Goal: Task Accomplishment & Management: Use online tool/utility

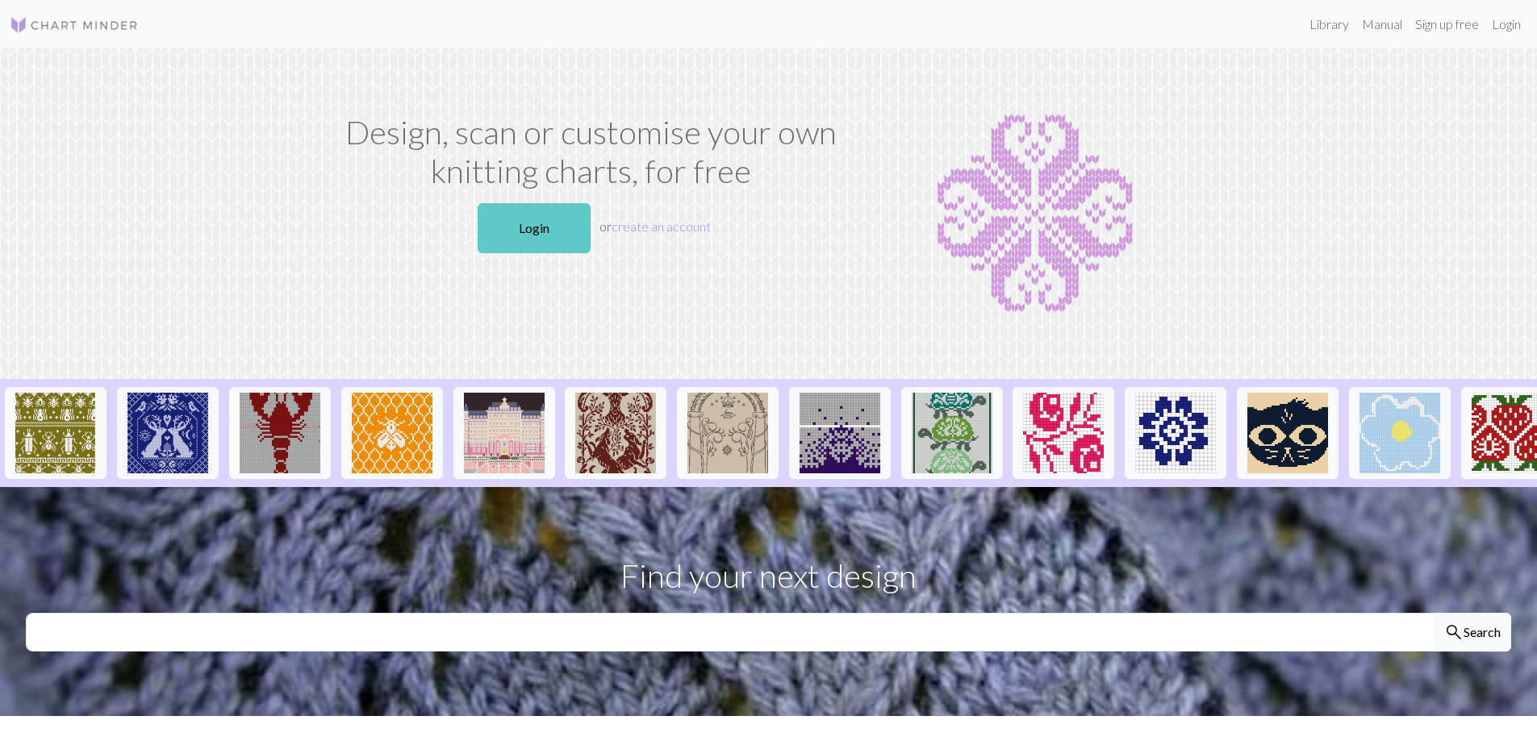
click at [530, 235] on link "Login" at bounding box center [534, 228] width 113 height 50
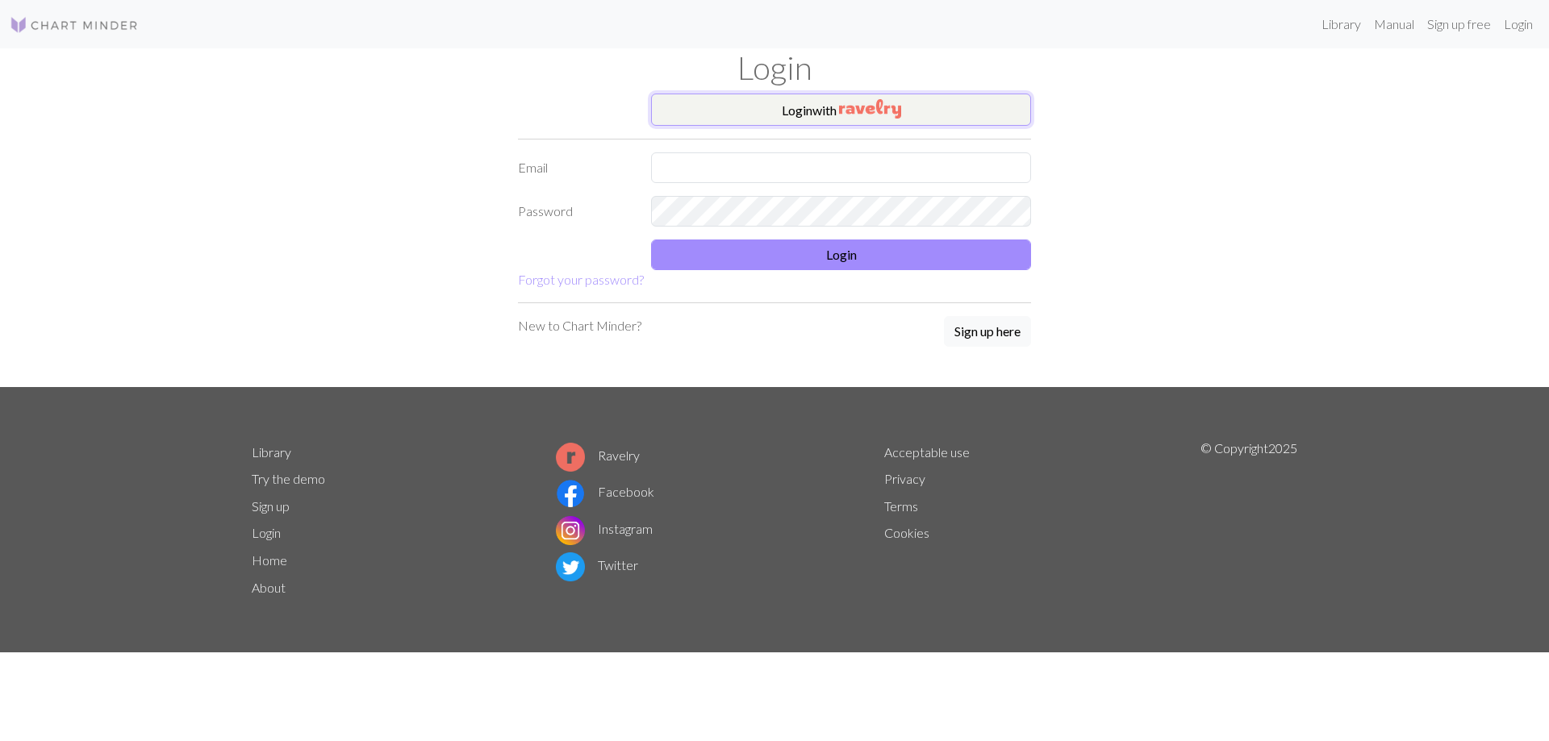
click at [829, 115] on button "Login with" at bounding box center [841, 110] width 380 height 32
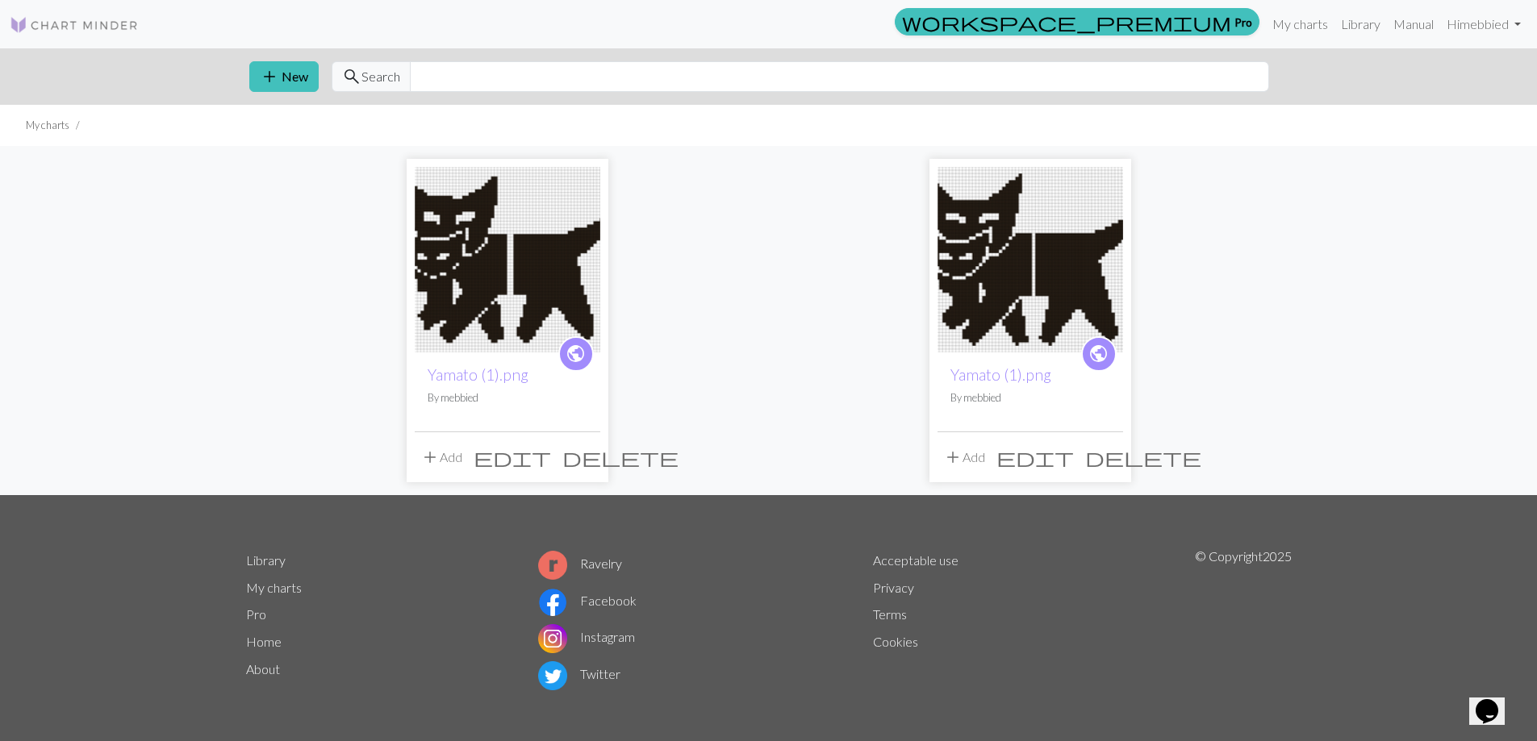
click at [1111, 457] on span "delete" at bounding box center [1143, 457] width 116 height 23
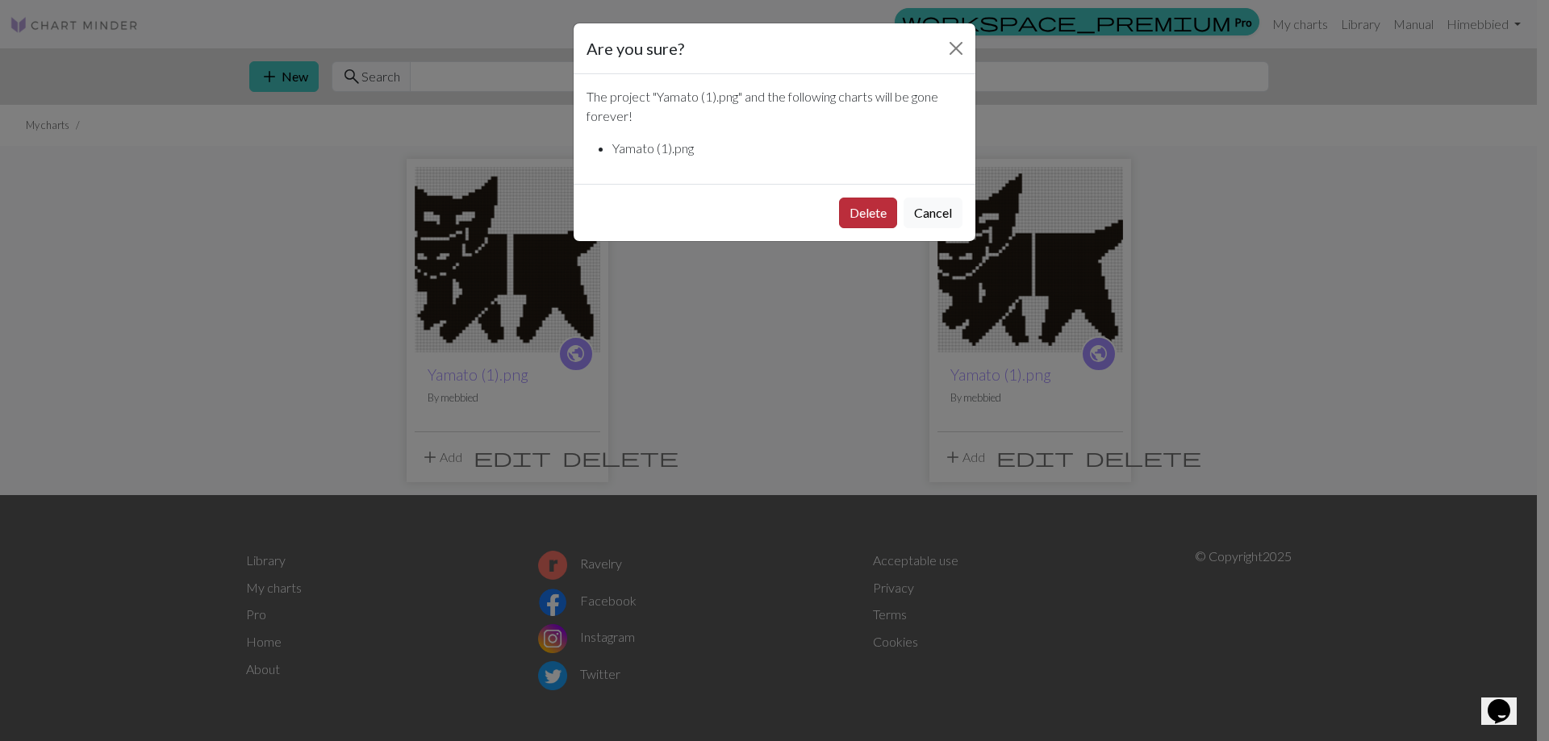
click at [871, 211] on button "Delete" at bounding box center [868, 213] width 58 height 31
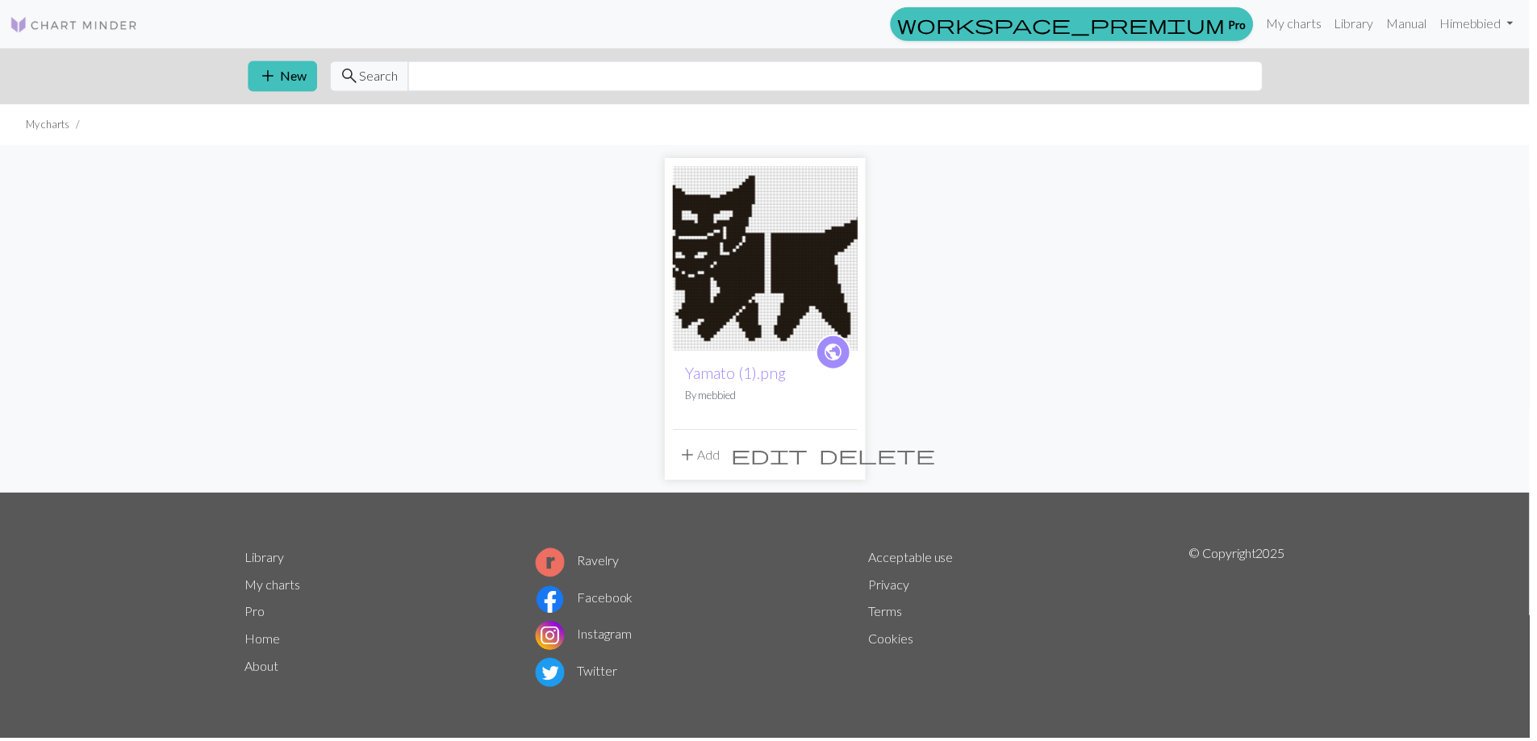
click at [284, 81] on button "add New" at bounding box center [283, 76] width 69 height 31
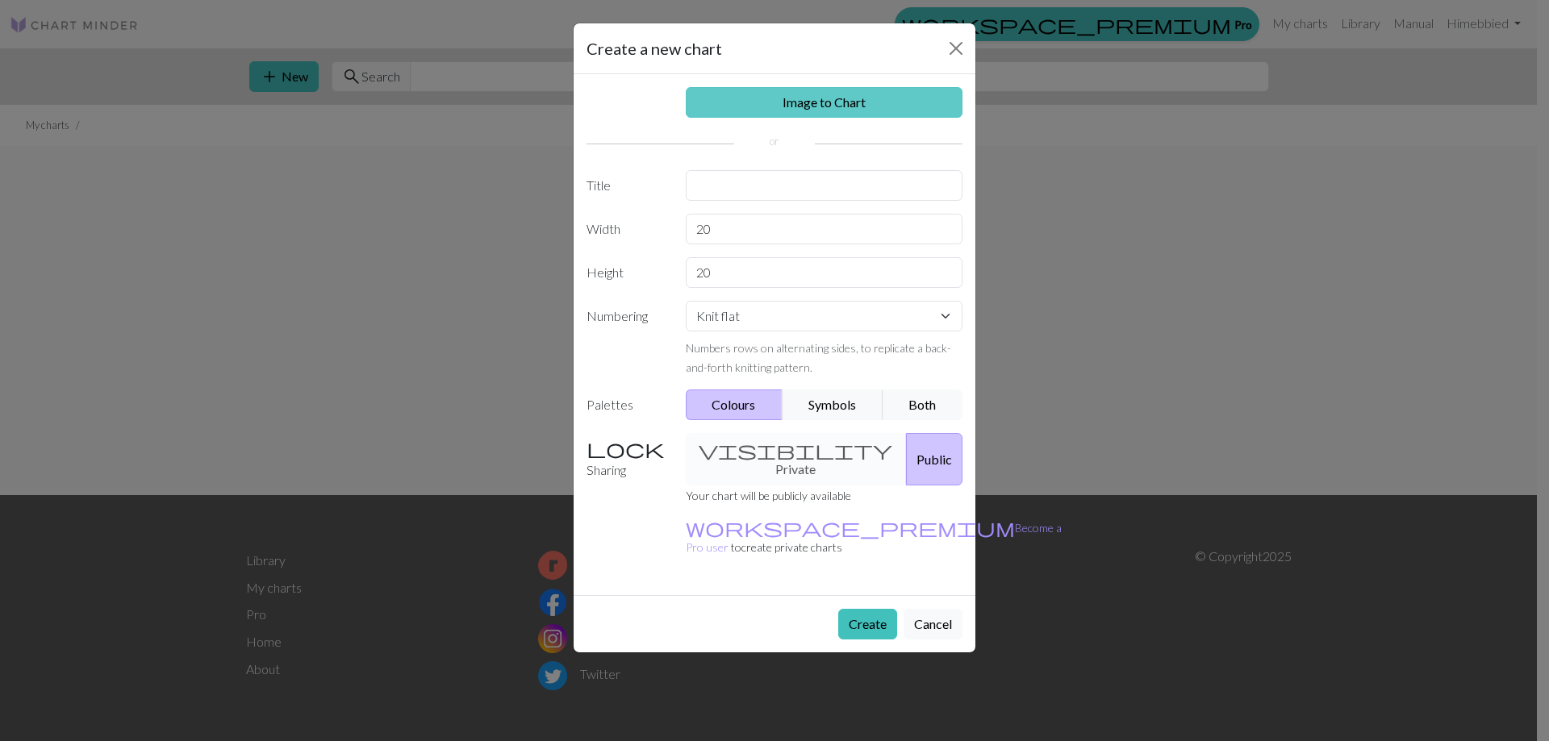
click at [806, 99] on link "Image to Chart" at bounding box center [825, 102] width 278 height 31
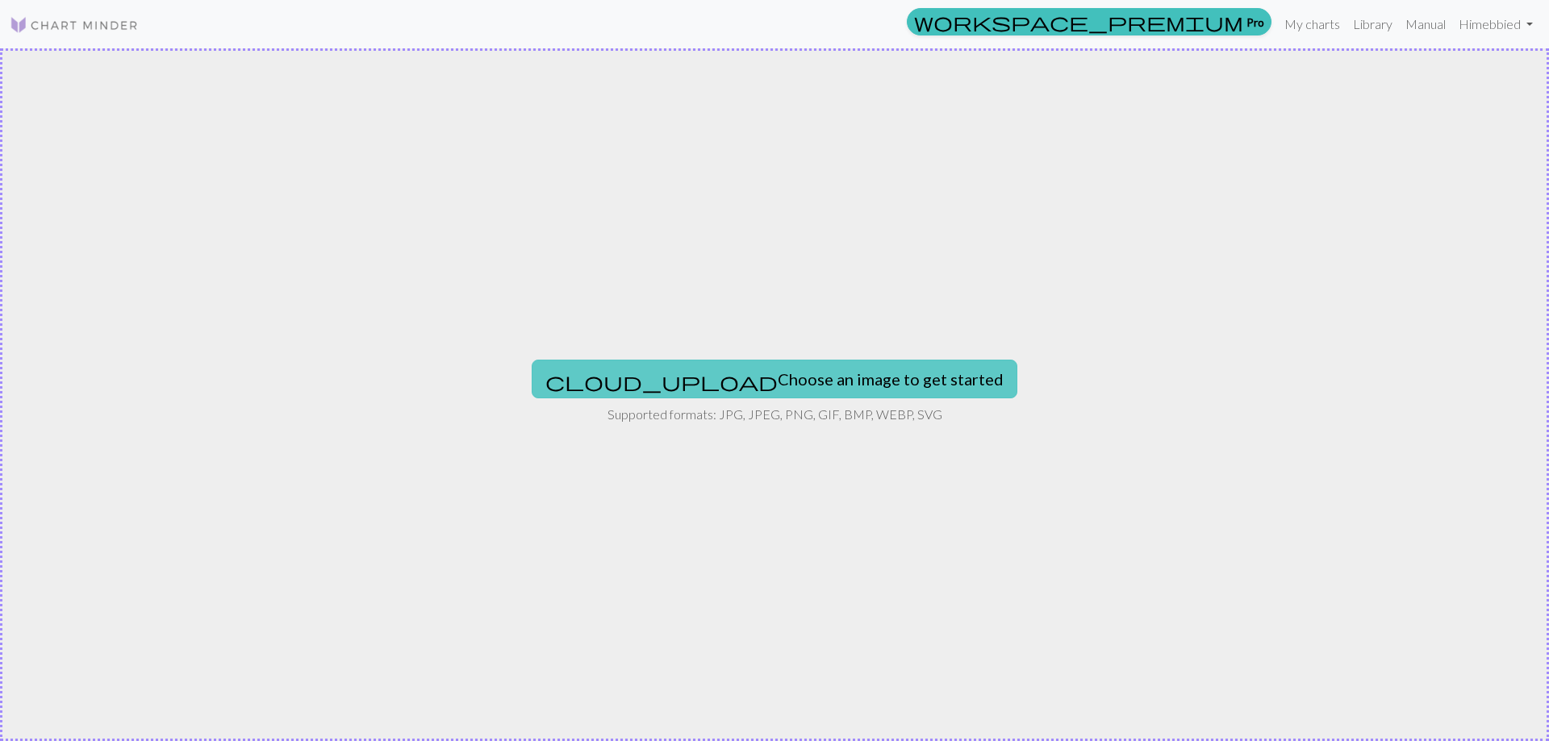
click at [766, 367] on button "cloud_upload Choose an image to get started" at bounding box center [775, 379] width 486 height 39
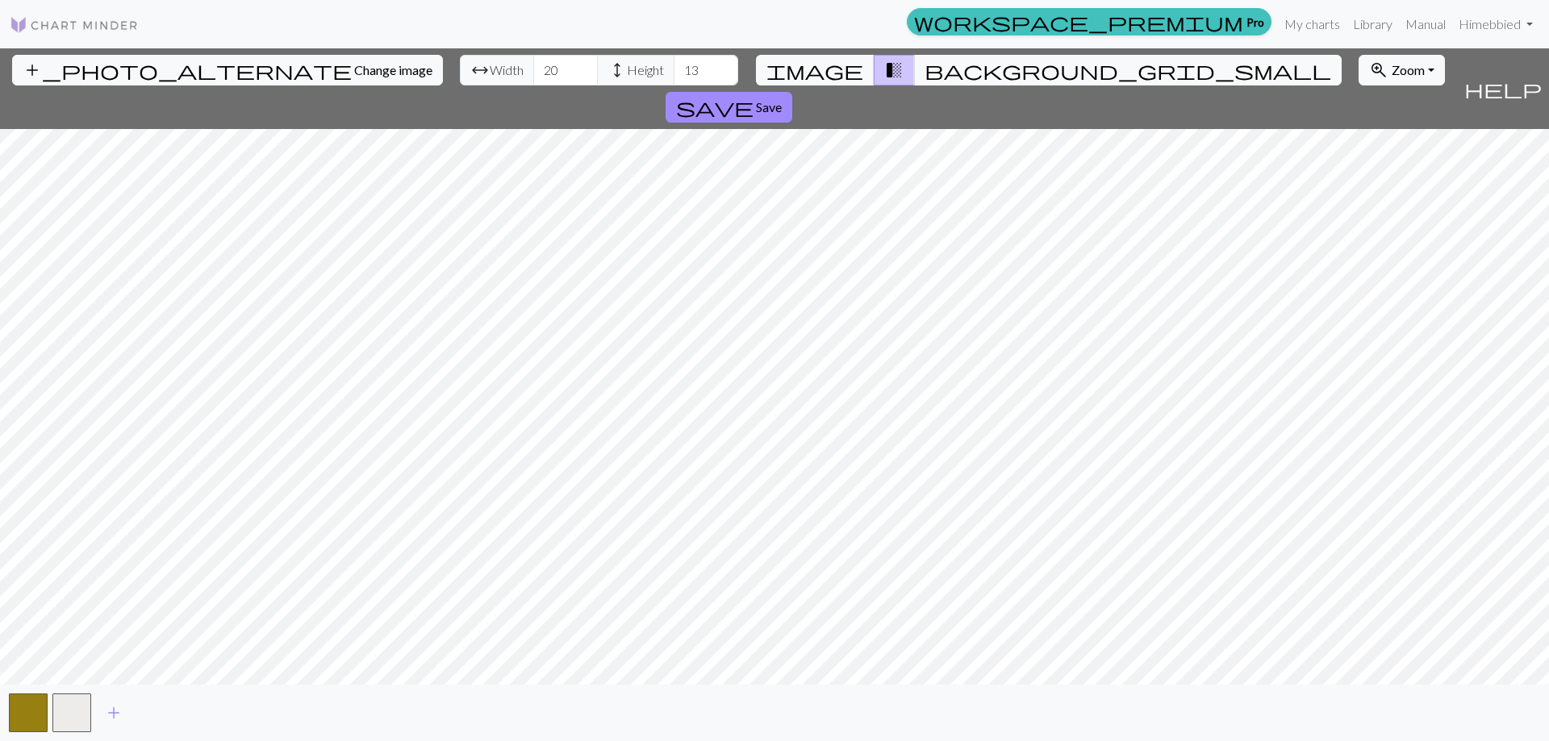
click at [136, 40] on div "workspace_premium Pro My charts Library Manual Hi mebbied Account settings Logo…" at bounding box center [774, 24] width 1549 height 32
click at [354, 68] on span "Change image" at bounding box center [393, 69] width 78 height 15
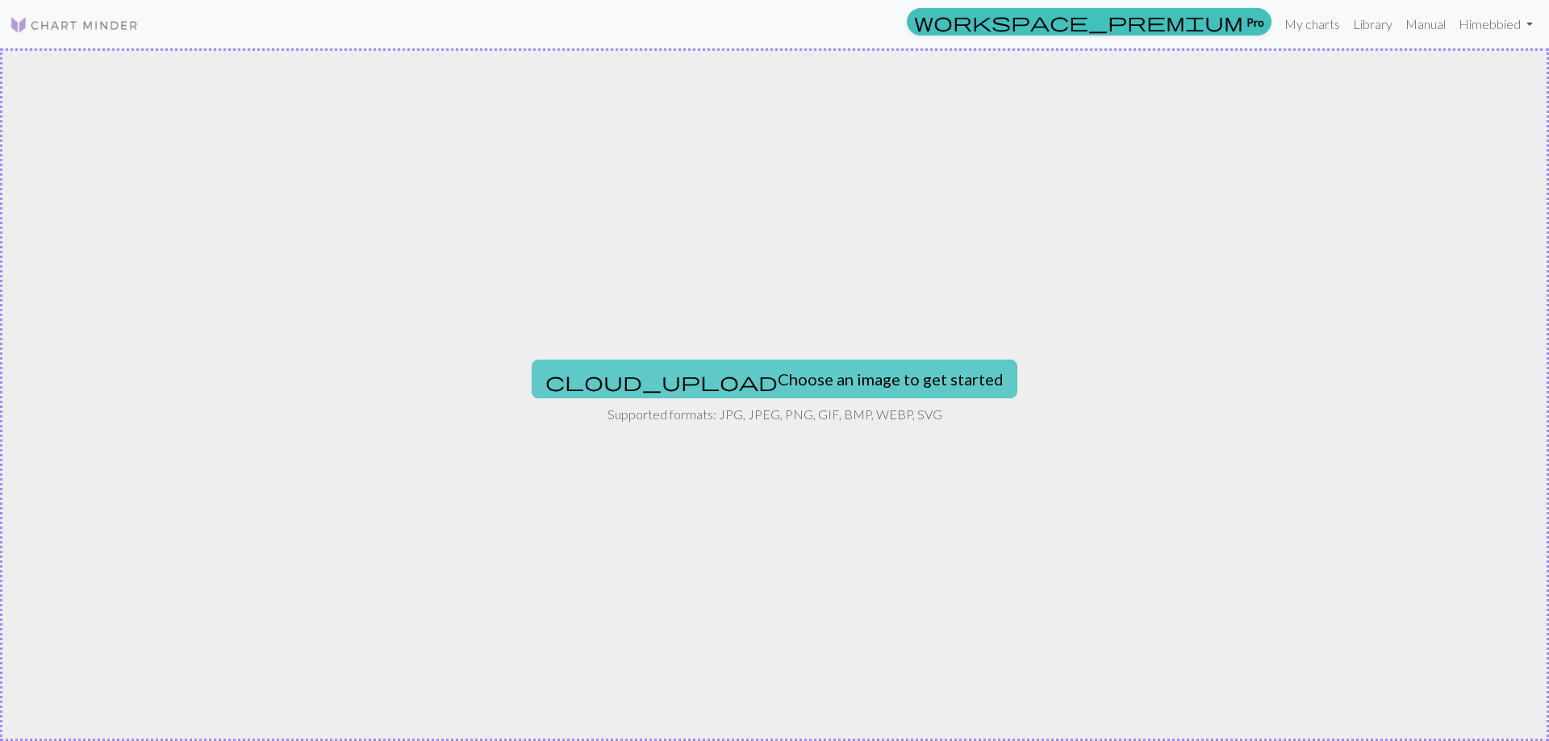
click at [735, 390] on button "cloud_upload Choose an image to get started" at bounding box center [775, 379] width 486 height 39
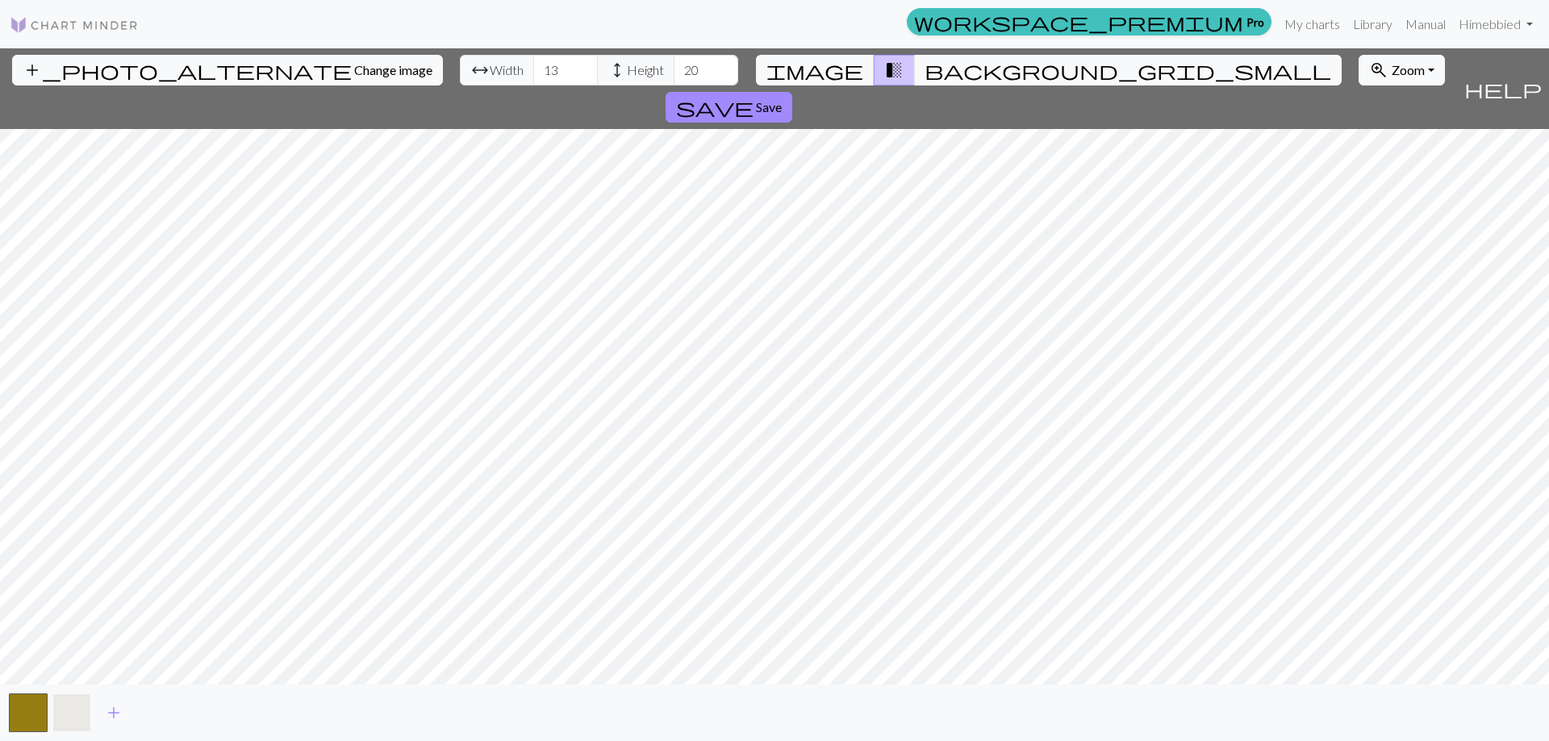
click at [85, 707] on button "button" at bounding box center [71, 713] width 39 height 39
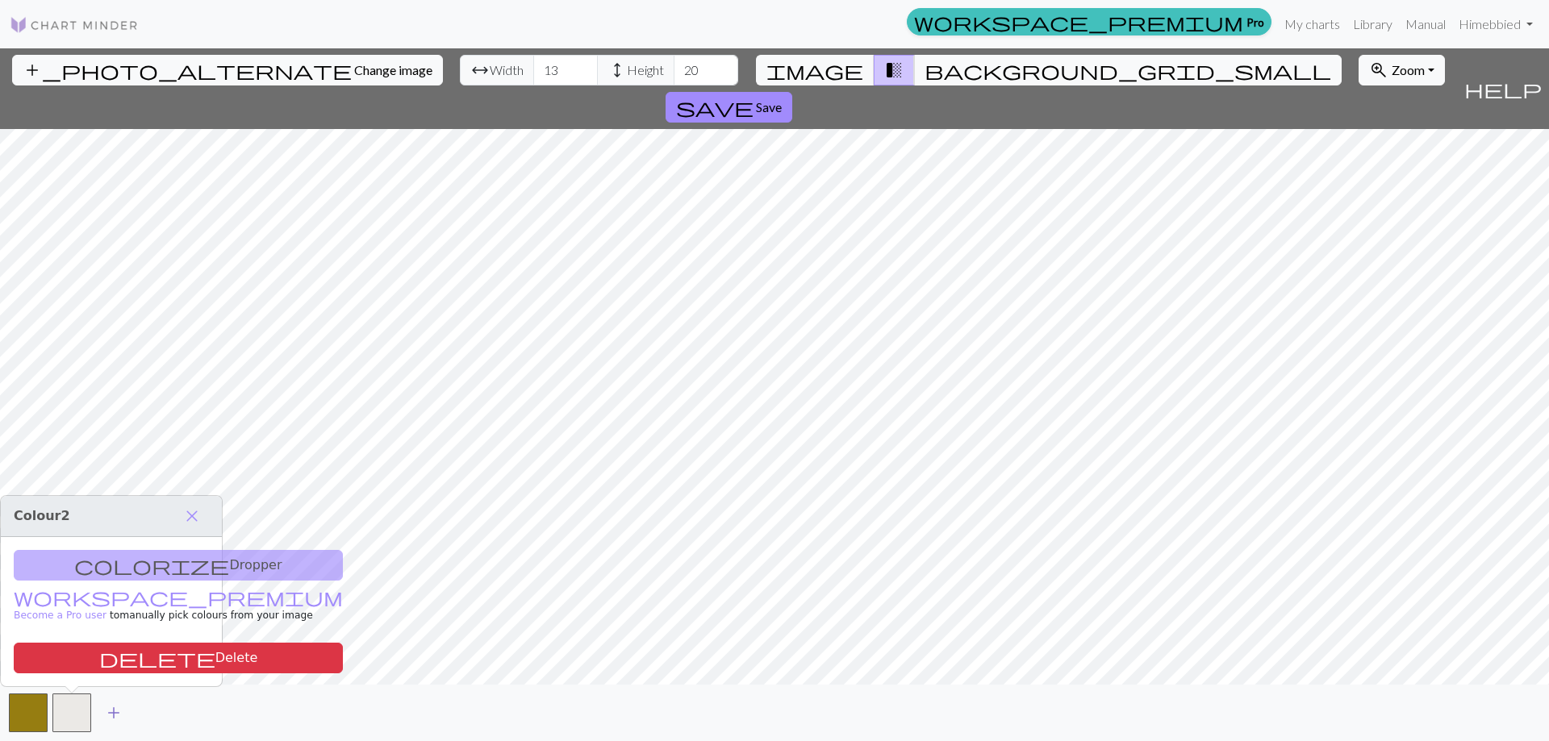
click at [108, 714] on span "add" at bounding box center [113, 713] width 19 height 23
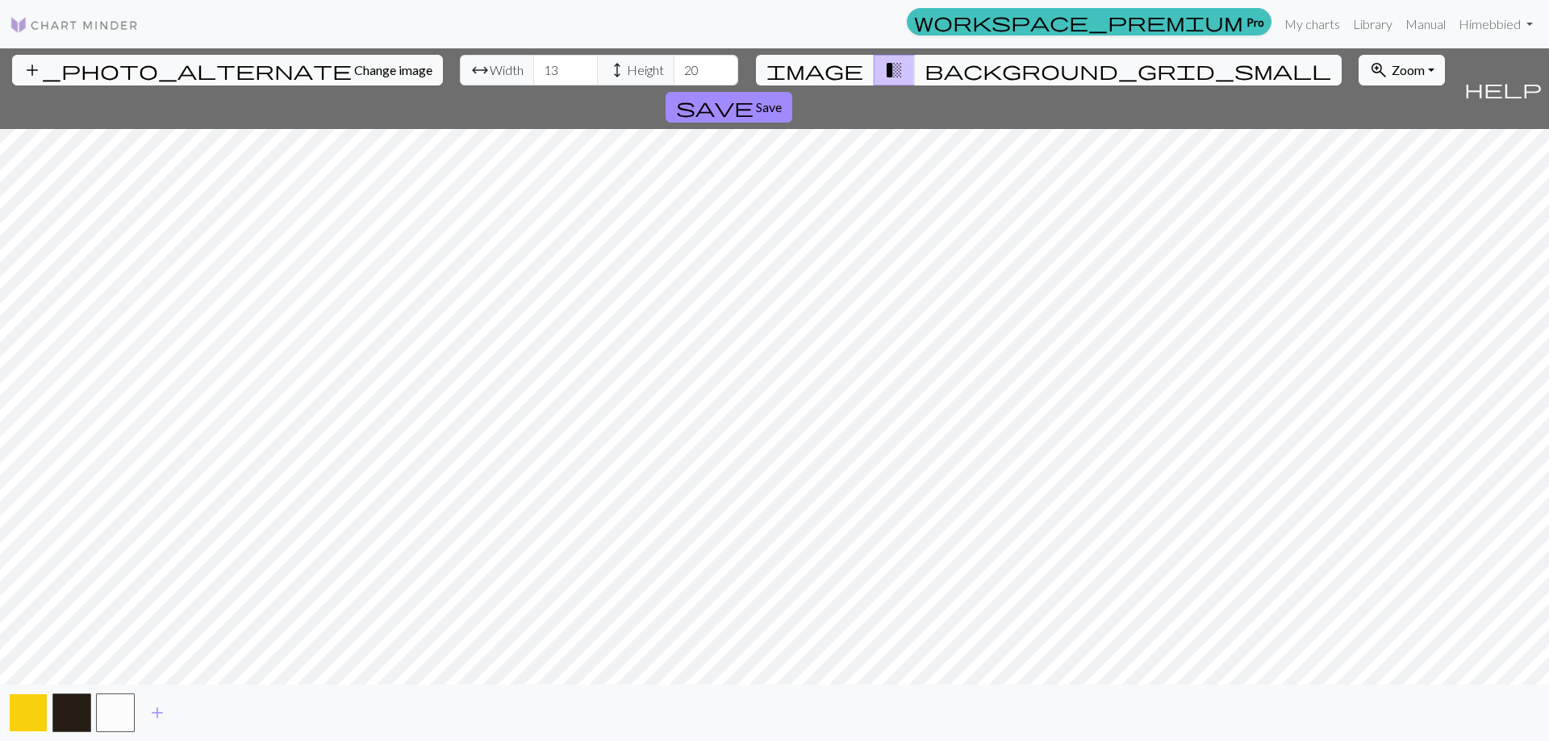
click at [44, 714] on button "button" at bounding box center [28, 713] width 39 height 39
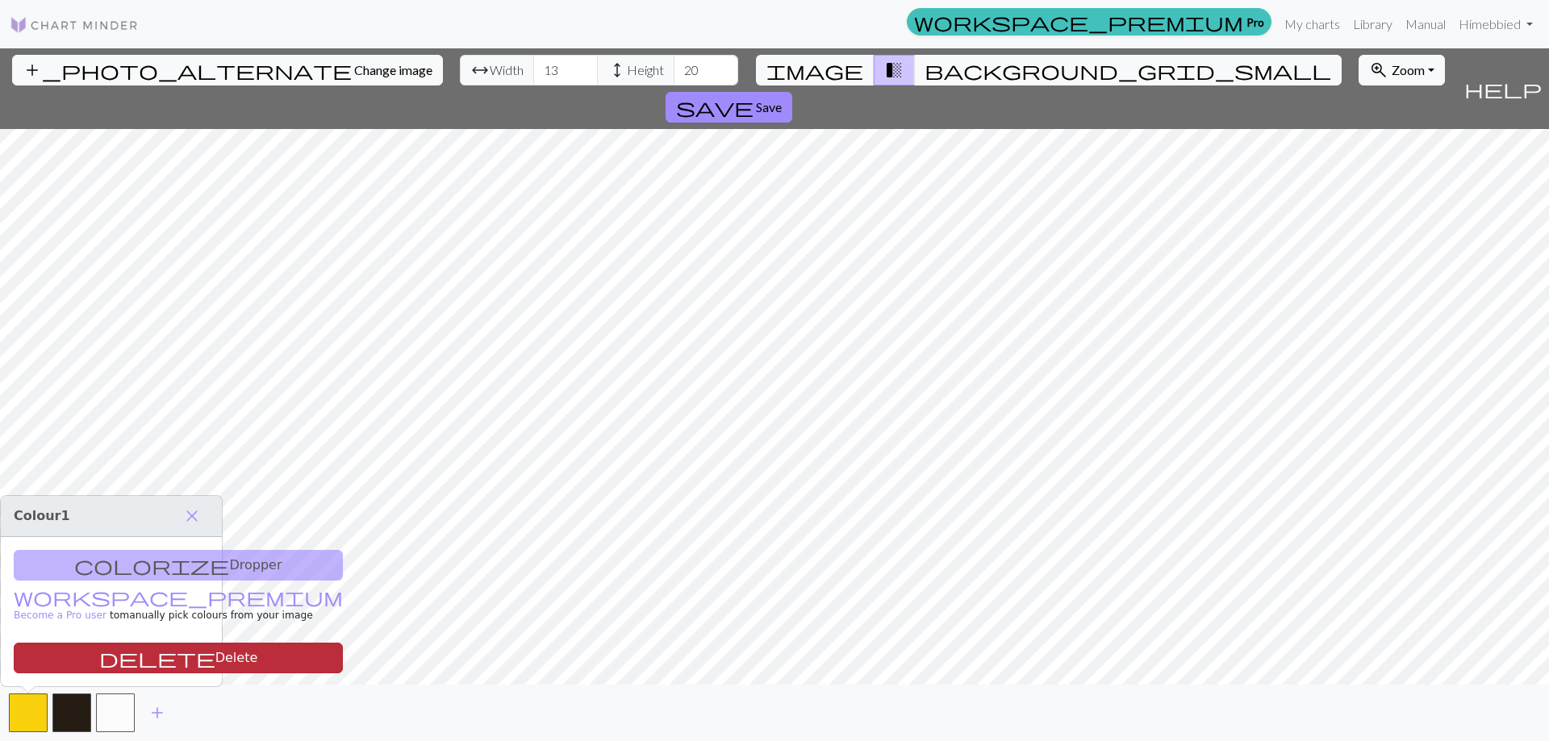
click at [113, 658] on button "delete Delete" at bounding box center [178, 658] width 329 height 31
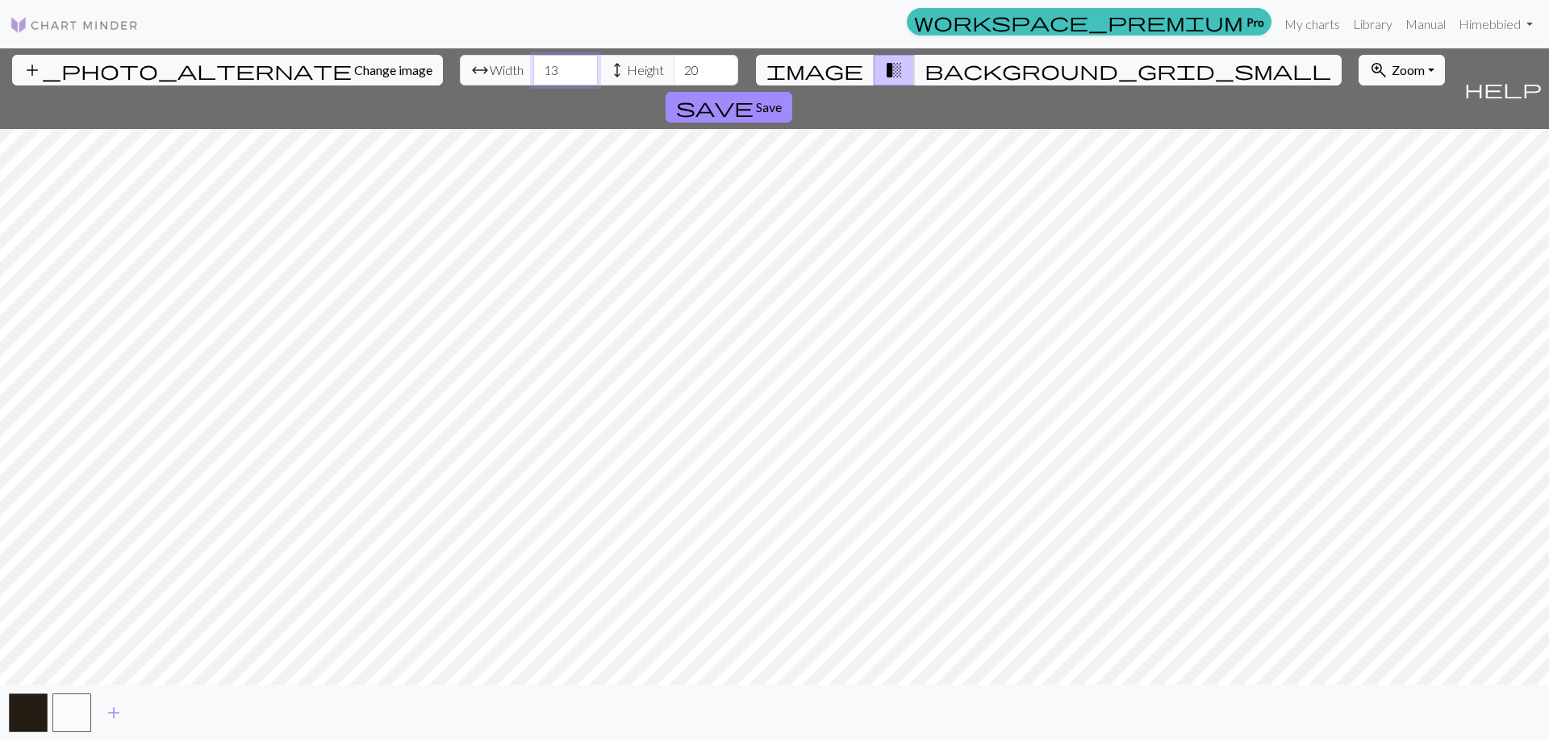
drag, startPoint x: 482, startPoint y: 71, endPoint x: 441, endPoint y: 79, distance: 42.7
click at [460, 79] on div "arrow_range Width 13 height Height 20" at bounding box center [599, 70] width 278 height 31
type input "50"
drag, startPoint x: 625, startPoint y: 73, endPoint x: 575, endPoint y: 74, distance: 50.0
click at [575, 74] on div "arrow_range Width 50 height Height 20" at bounding box center [599, 70] width 278 height 31
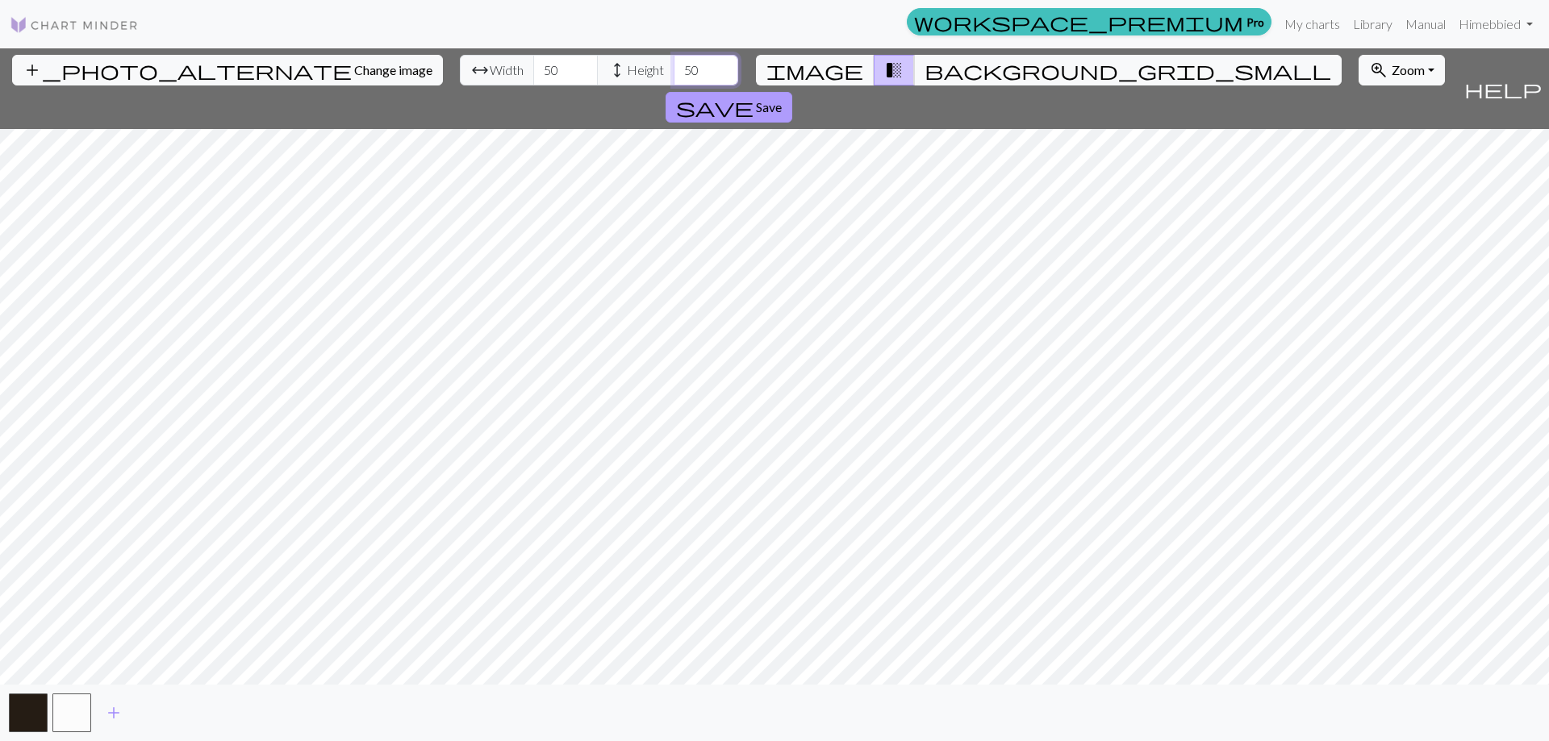
type input "50"
click at [754, 96] on span "save" at bounding box center [714, 107] width 77 height 23
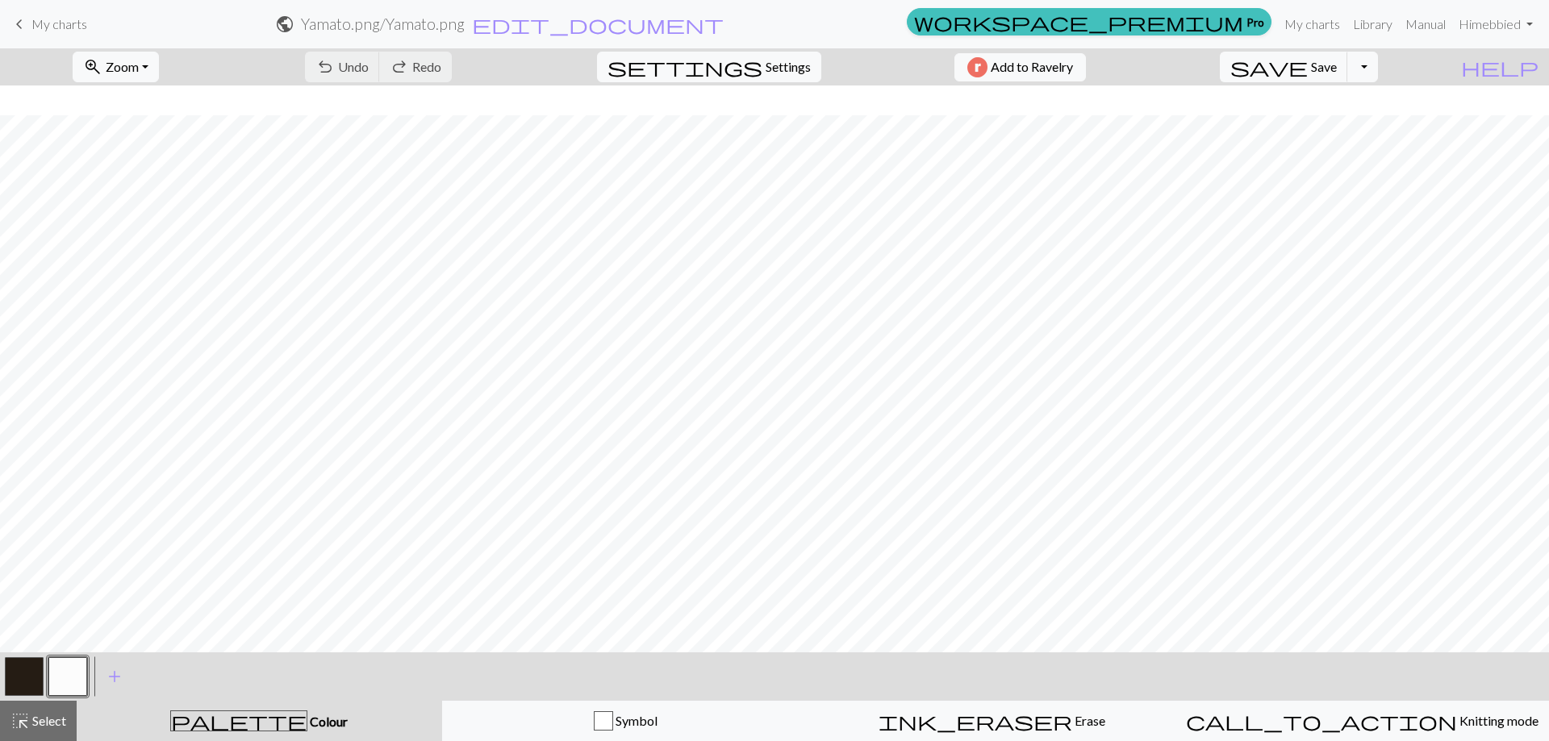
scroll to position [791, 0]
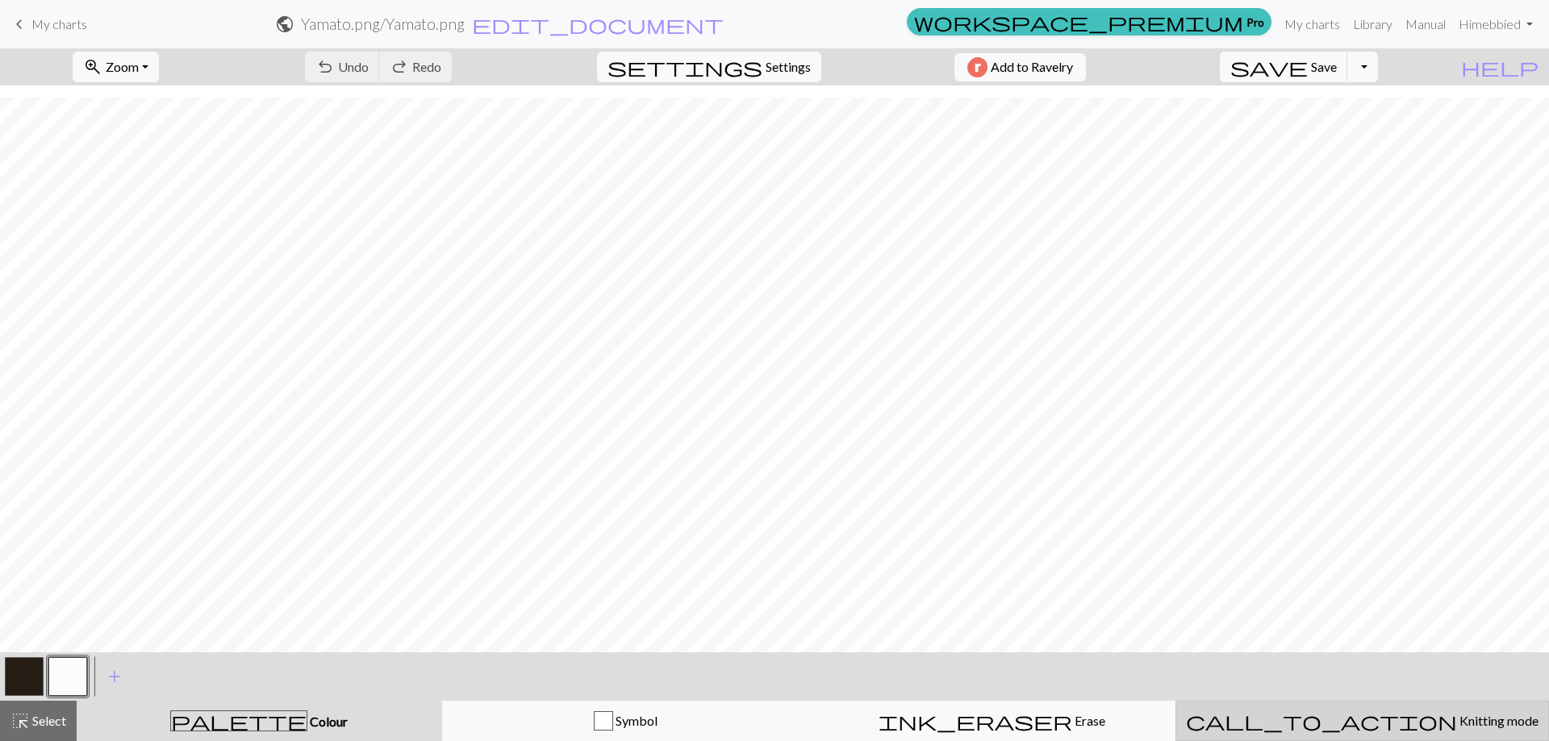
click at [1457, 718] on span "Knitting mode" at bounding box center [1497, 720] width 81 height 15
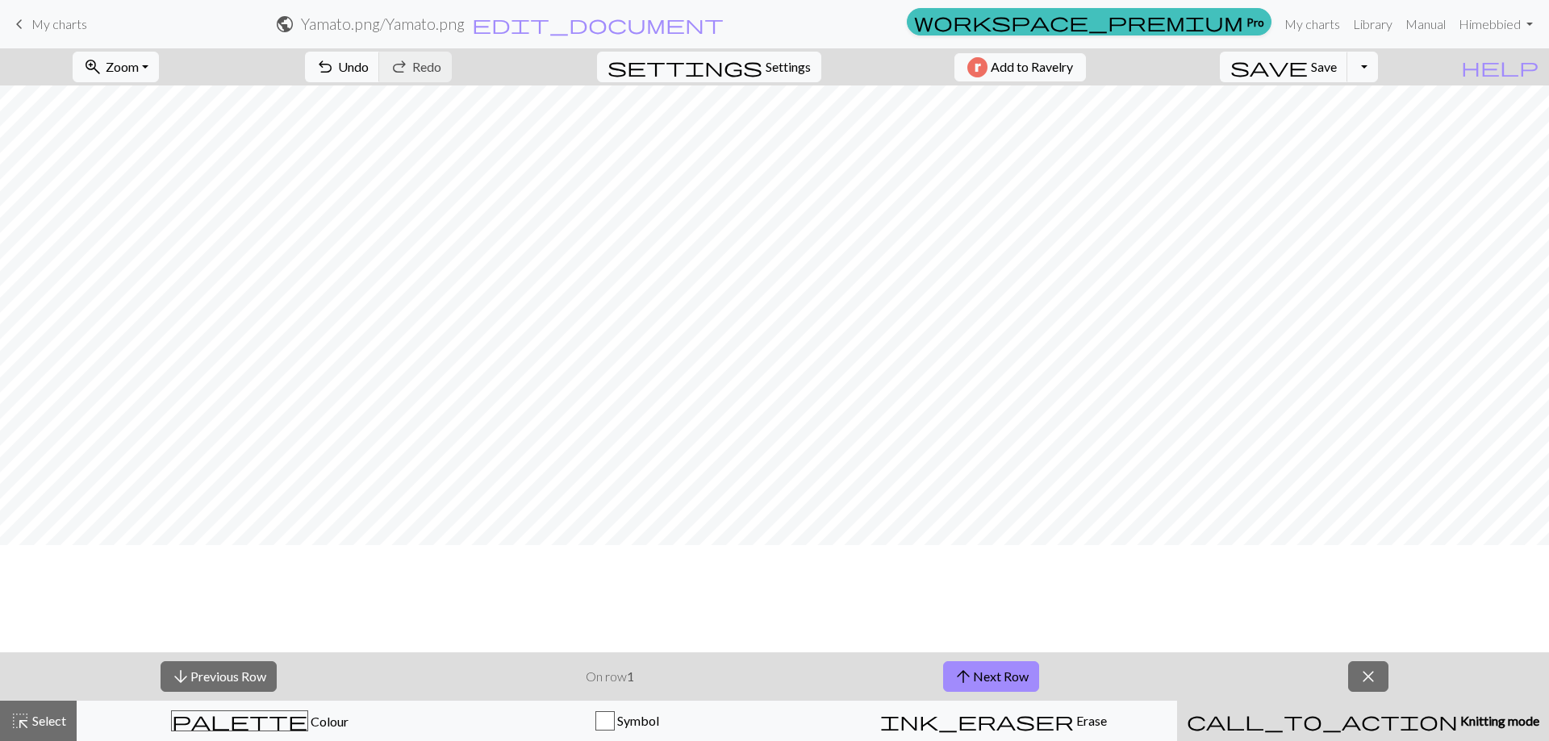
scroll to position [0, 0]
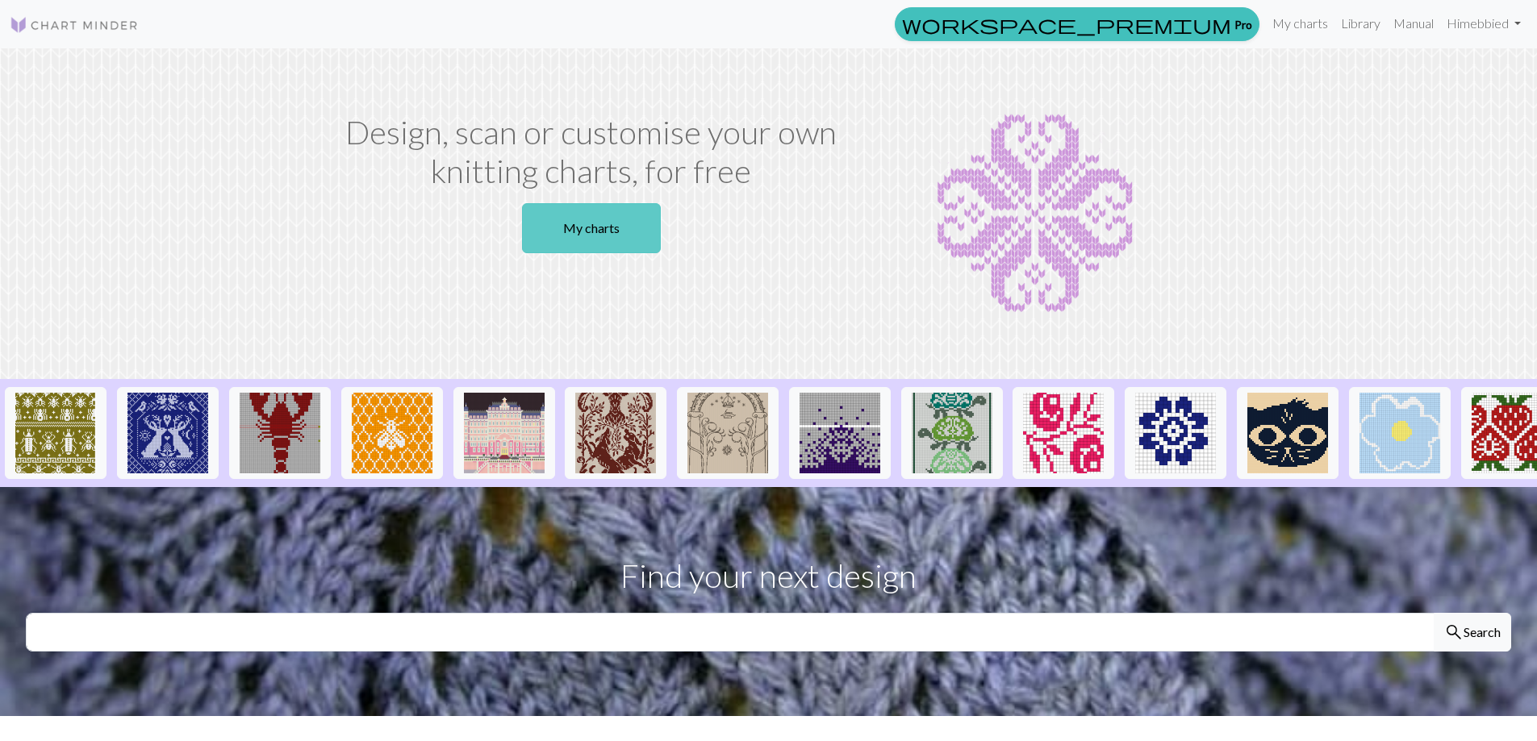
click at [615, 211] on link "My charts" at bounding box center [591, 228] width 139 height 50
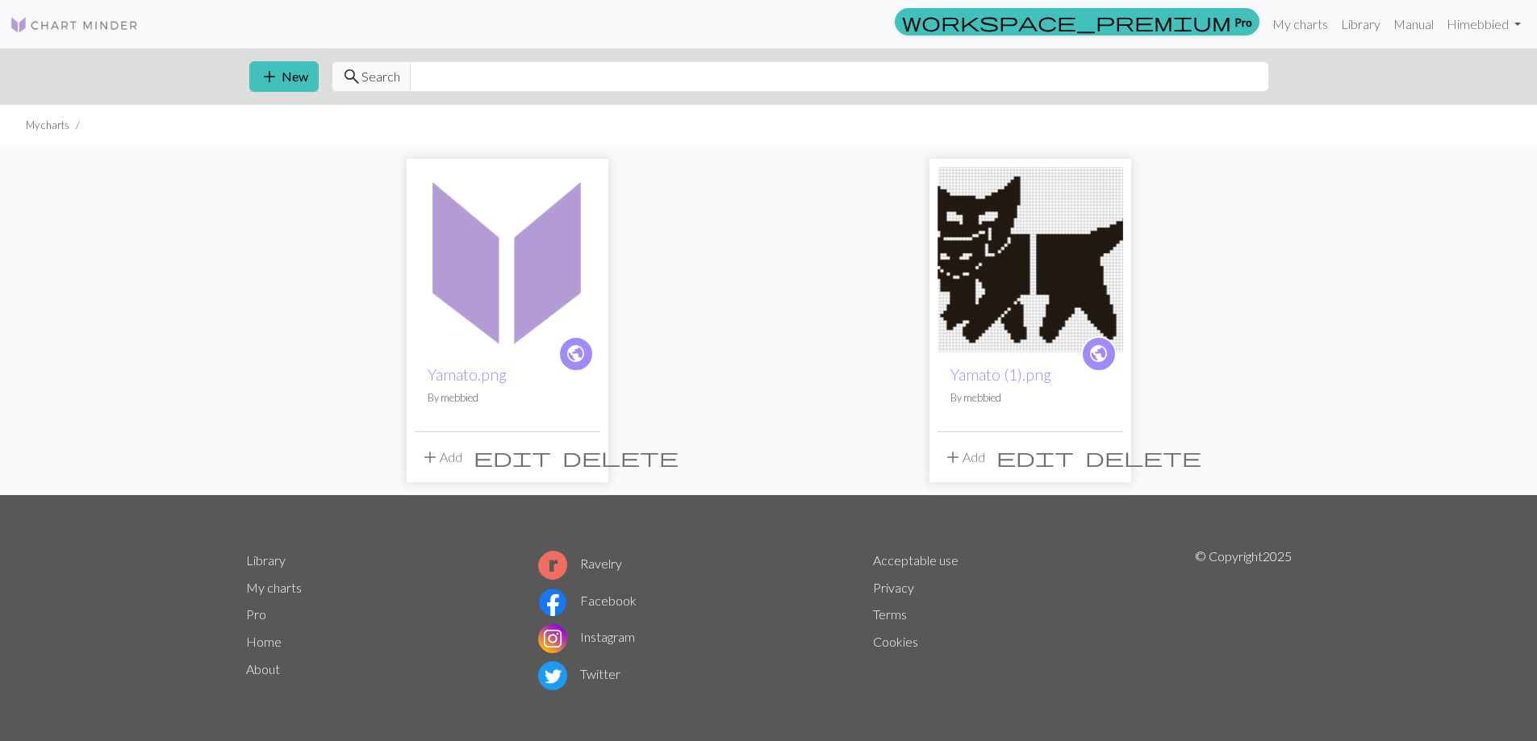
click at [579, 457] on span "delete" at bounding box center [620, 457] width 116 height 23
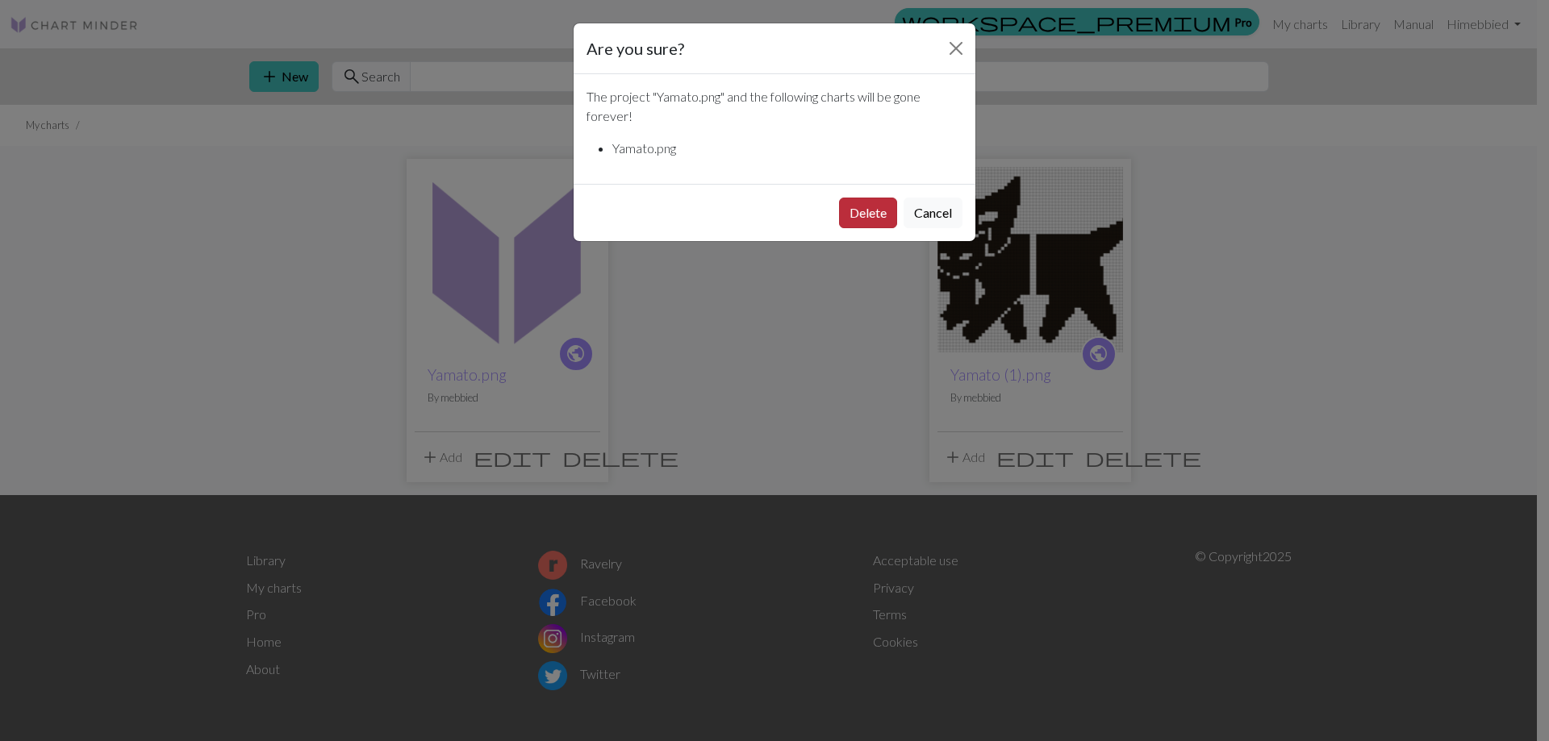
click at [875, 208] on button "Delete" at bounding box center [868, 213] width 58 height 31
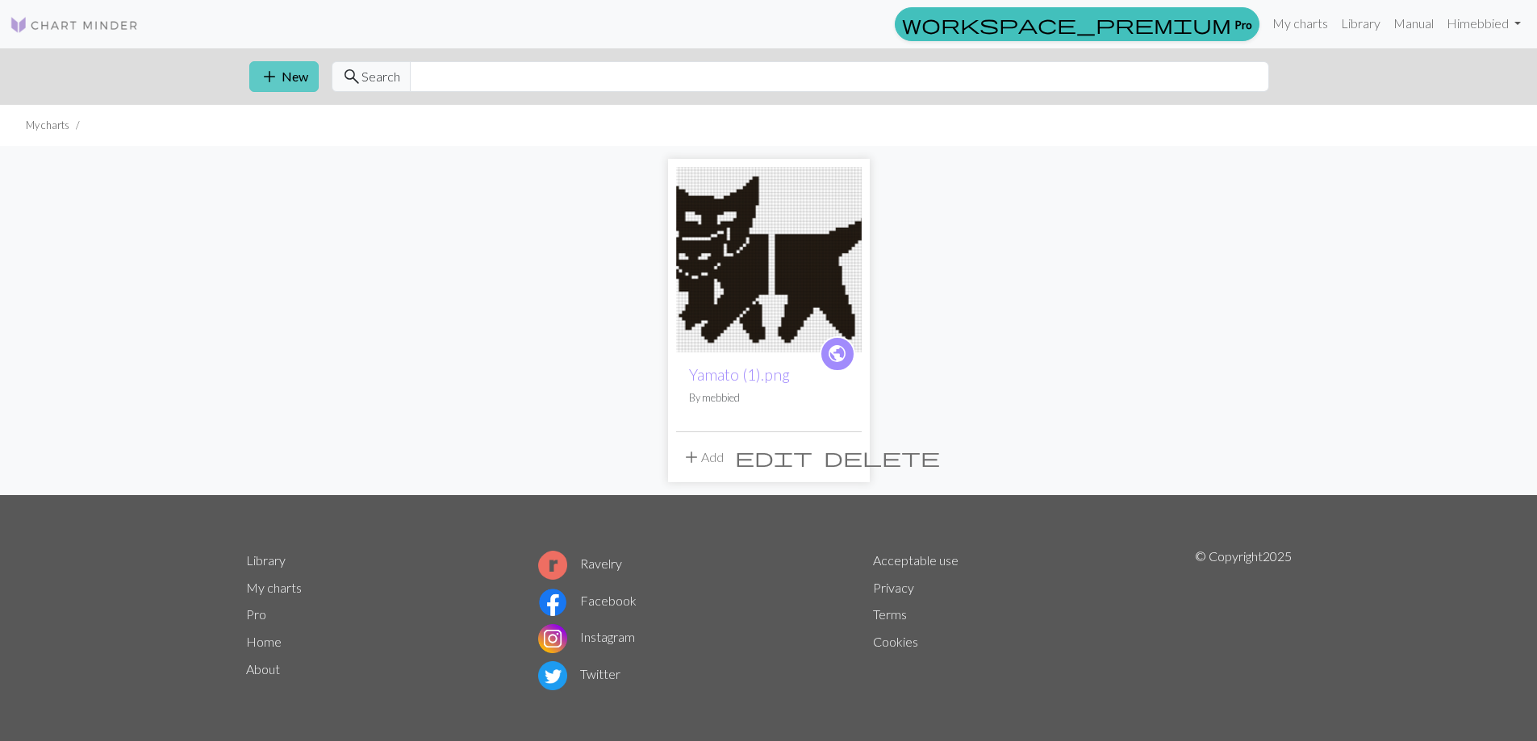
click at [284, 78] on button "add New" at bounding box center [283, 76] width 69 height 31
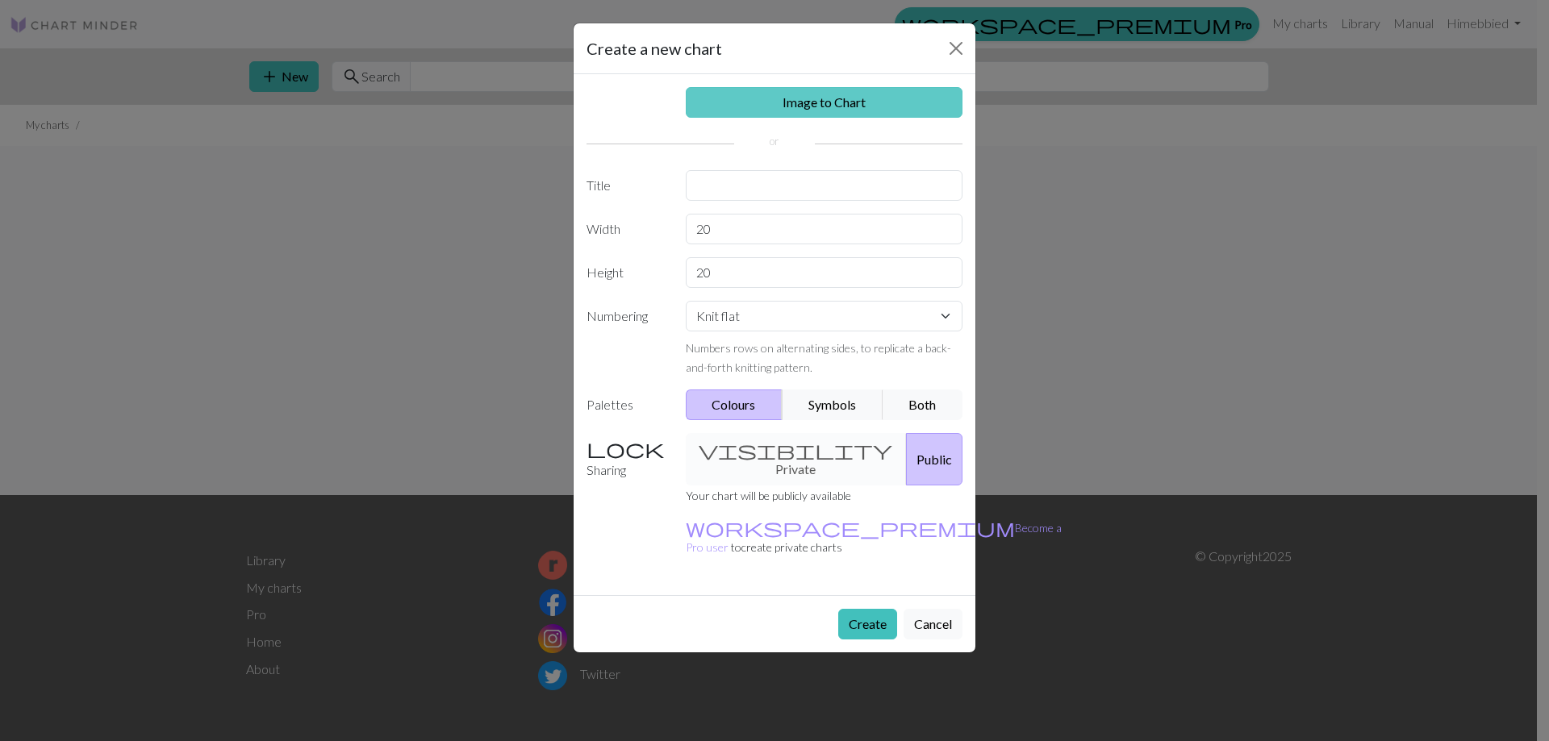
click at [804, 107] on link "Image to Chart" at bounding box center [825, 102] width 278 height 31
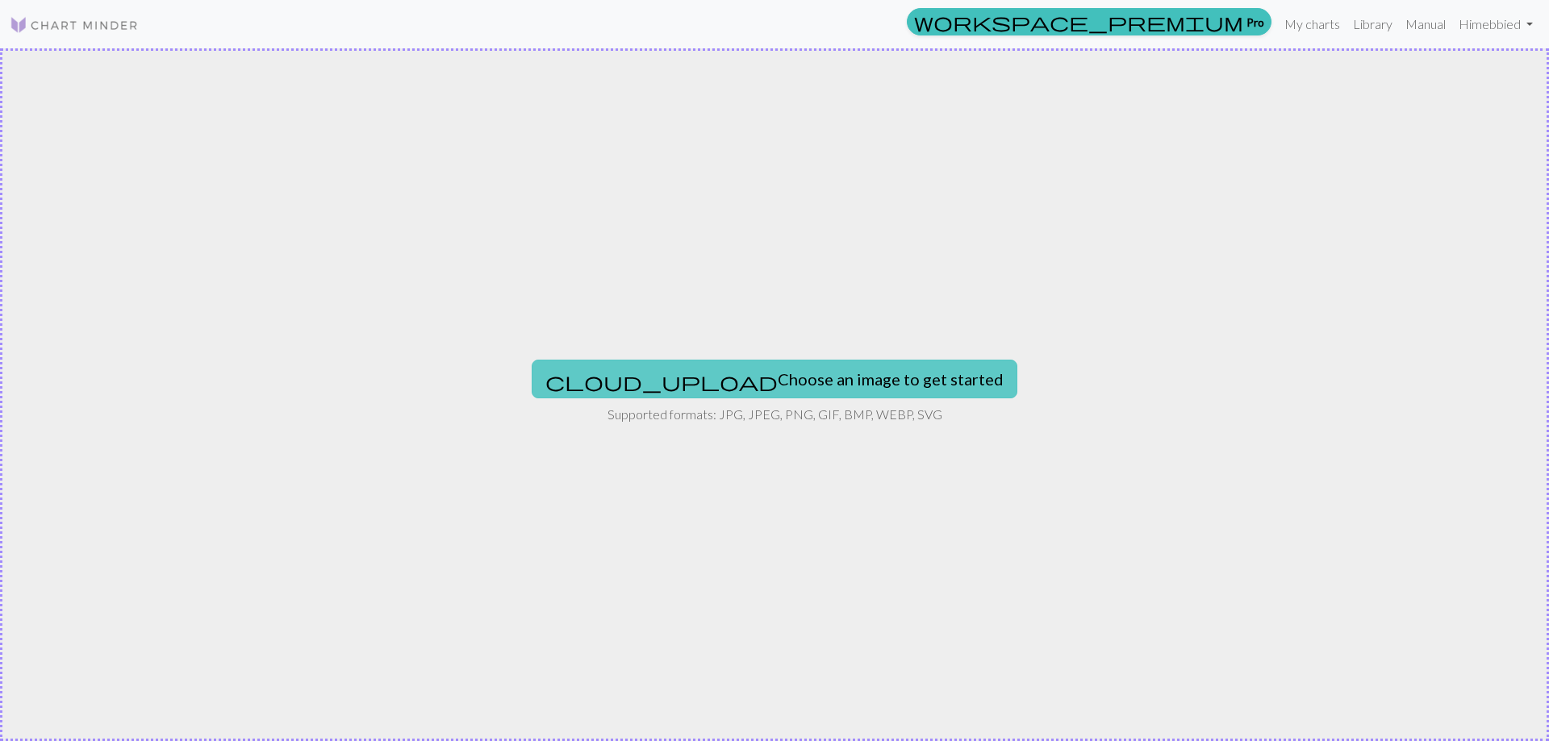
click at [795, 393] on button "cloud_upload Choose an image to get started" at bounding box center [775, 379] width 486 height 39
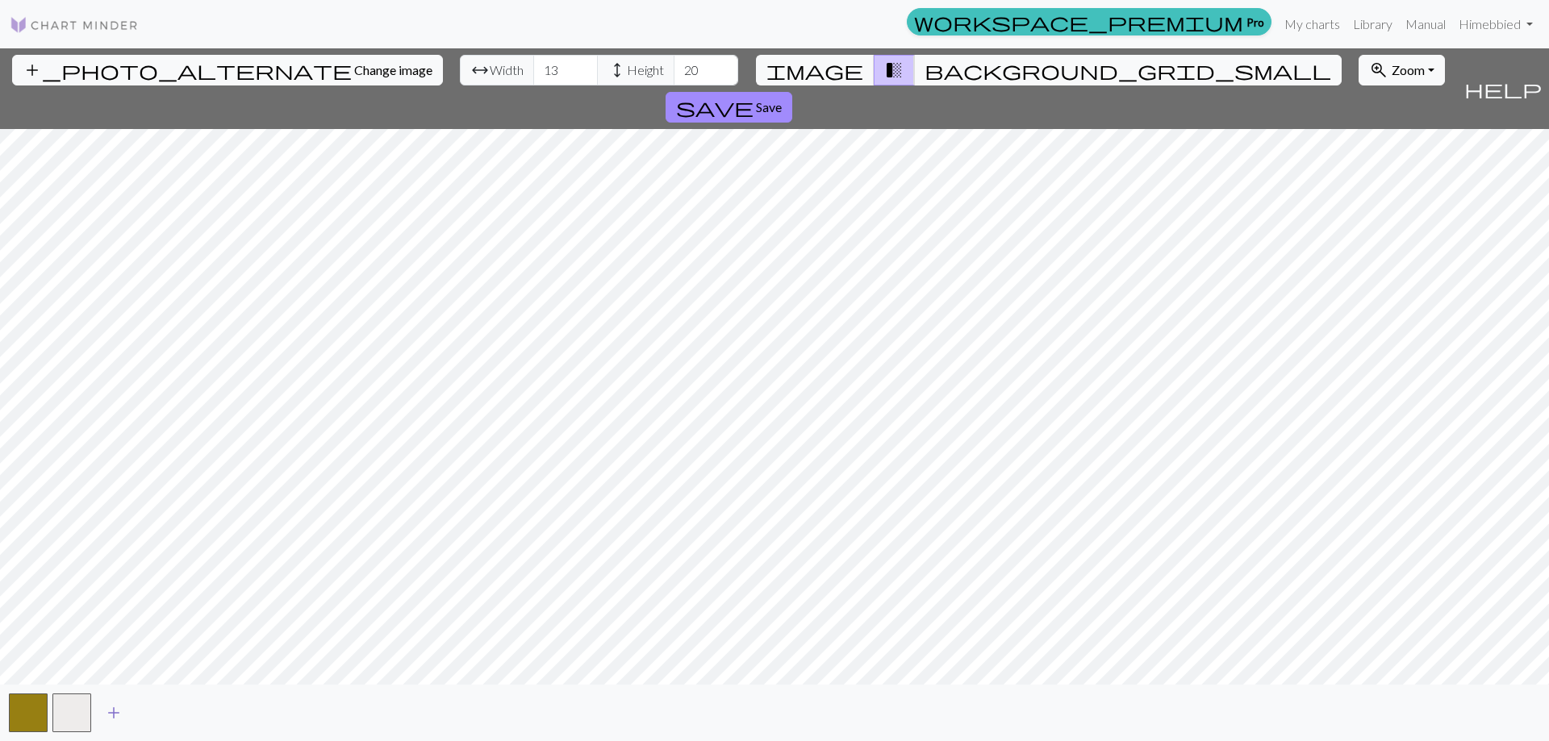
click at [111, 712] on span "add" at bounding box center [113, 713] width 19 height 23
click at [39, 711] on button "button" at bounding box center [28, 713] width 39 height 39
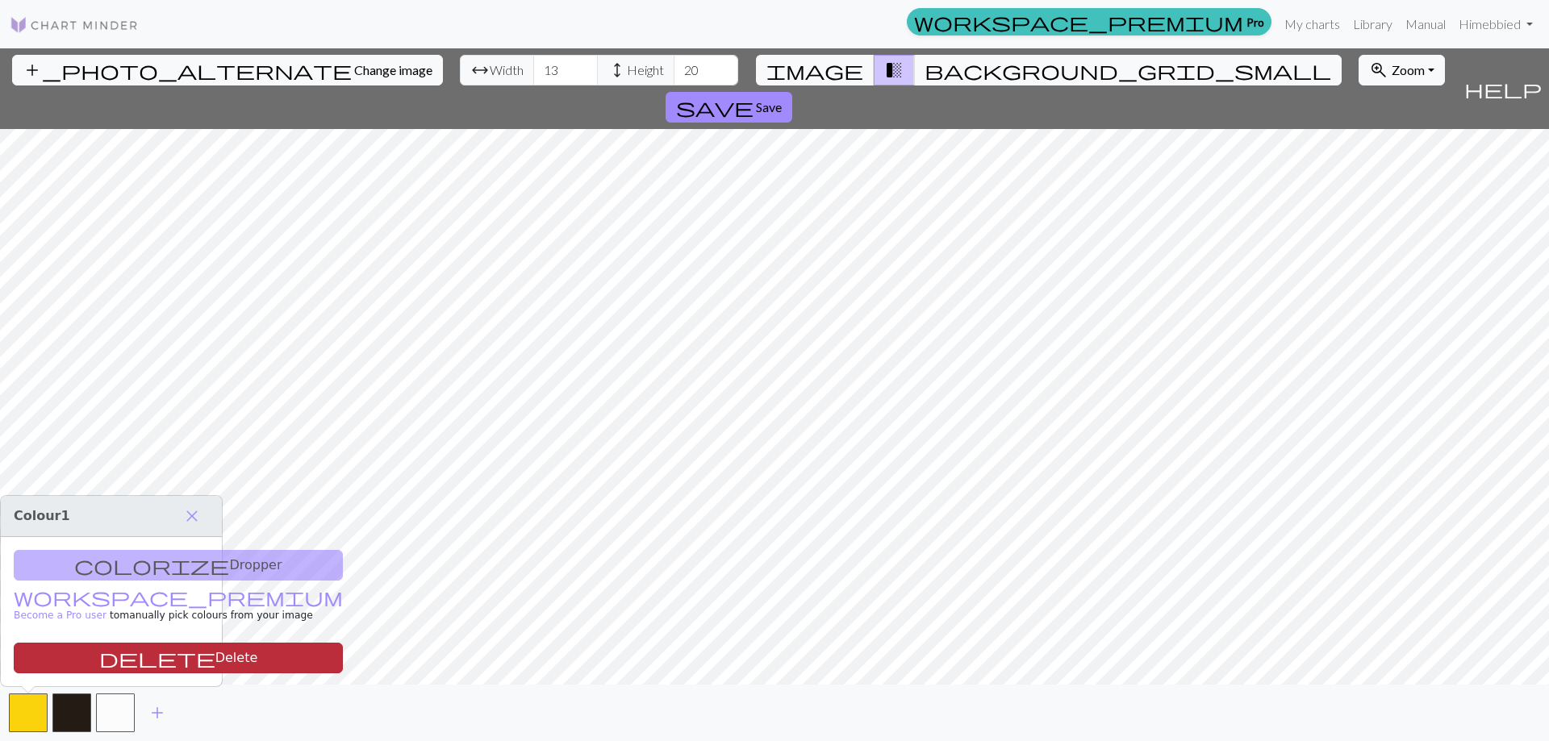
click at [100, 656] on span "delete" at bounding box center [157, 658] width 116 height 23
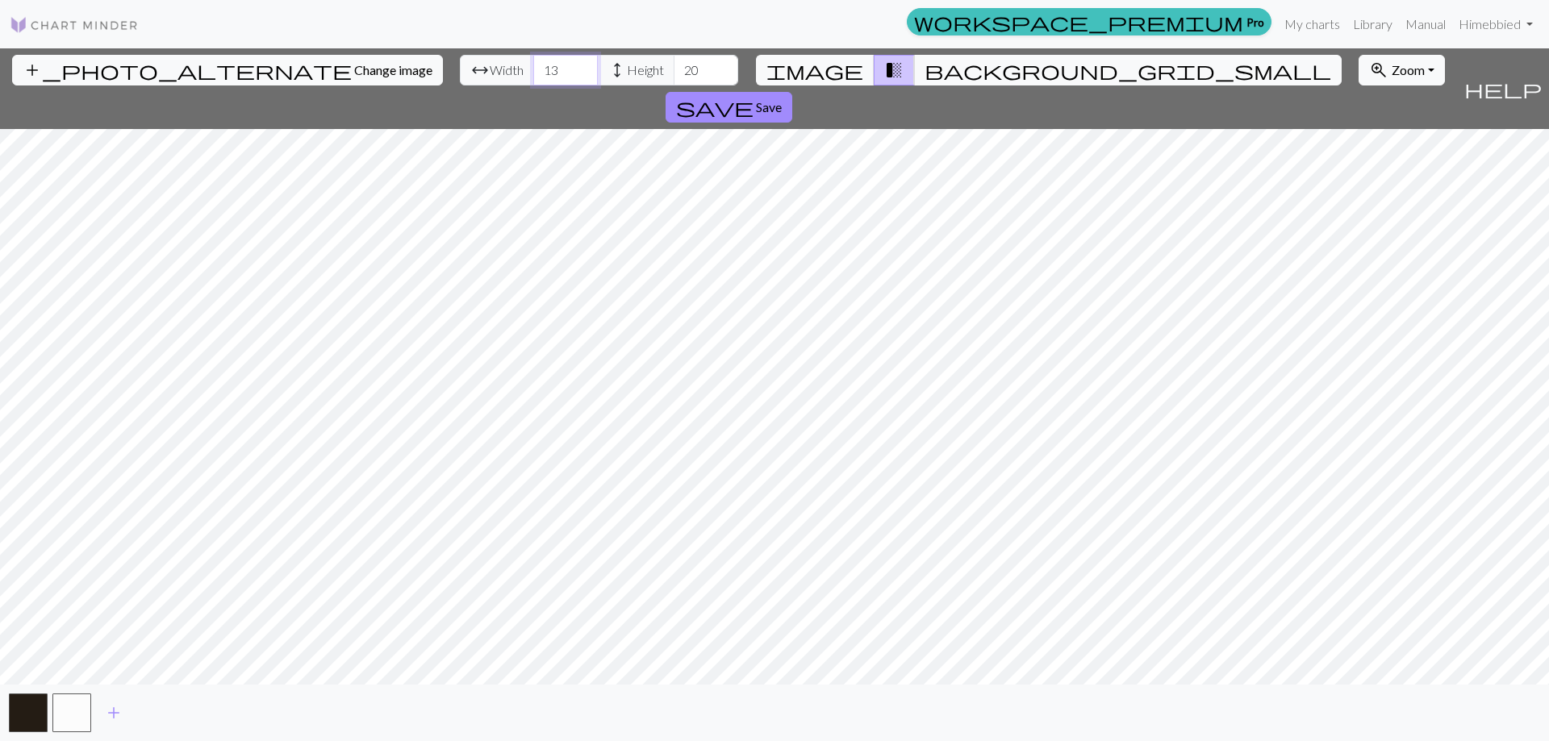
drag, startPoint x: 479, startPoint y: 74, endPoint x: 437, endPoint y: 73, distance: 42.0
click at [460, 73] on div "arrow_range Width 13 height Height 20" at bounding box center [599, 70] width 278 height 31
type input "58"
click at [674, 67] on input "20" at bounding box center [706, 70] width 65 height 31
drag, startPoint x: 612, startPoint y: 73, endPoint x: 586, endPoint y: 73, distance: 25.8
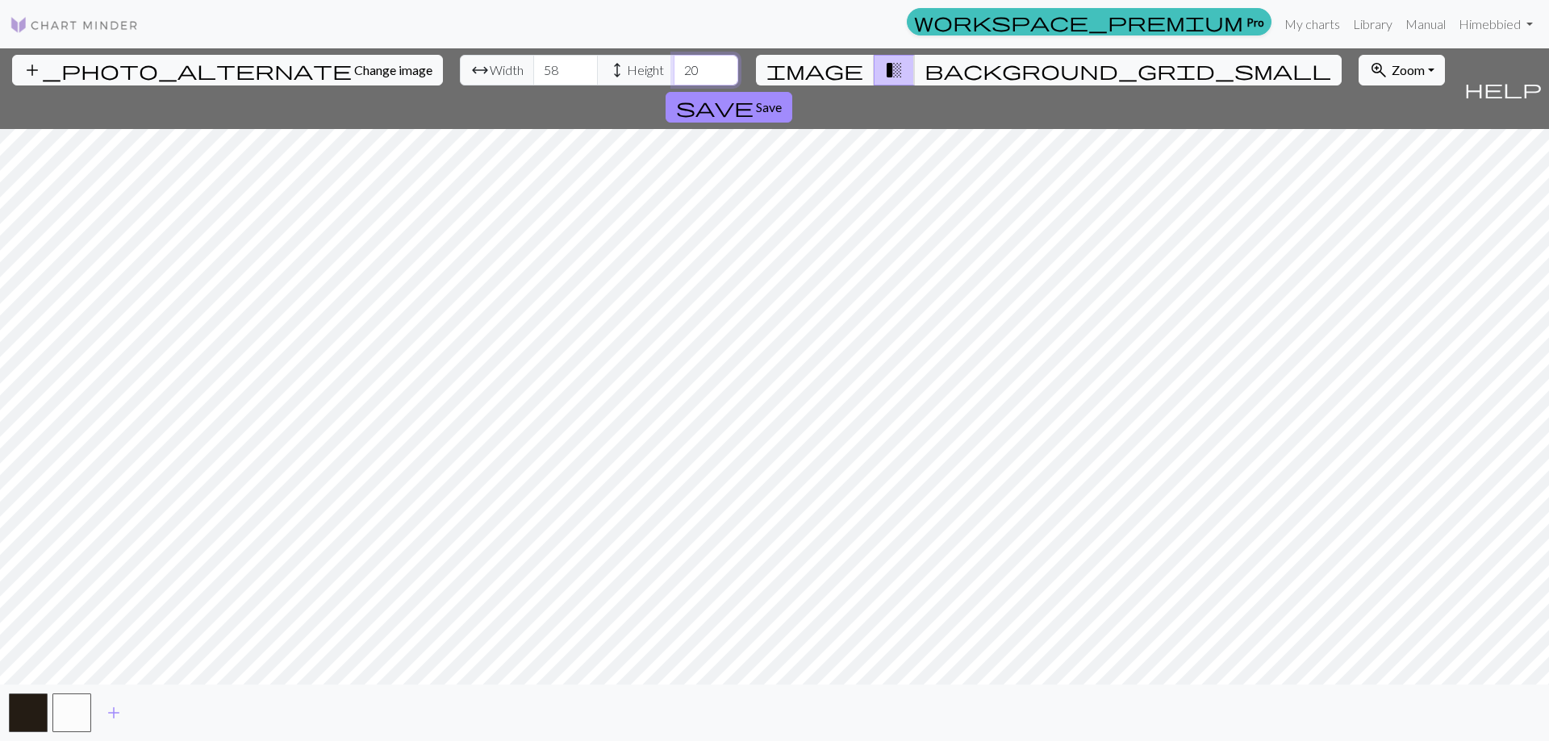
click at [586, 73] on div "arrow_range Width 58 height Height 20" at bounding box center [599, 70] width 278 height 31
type input "78"
click at [782, 99] on span "Save" at bounding box center [769, 106] width 26 height 15
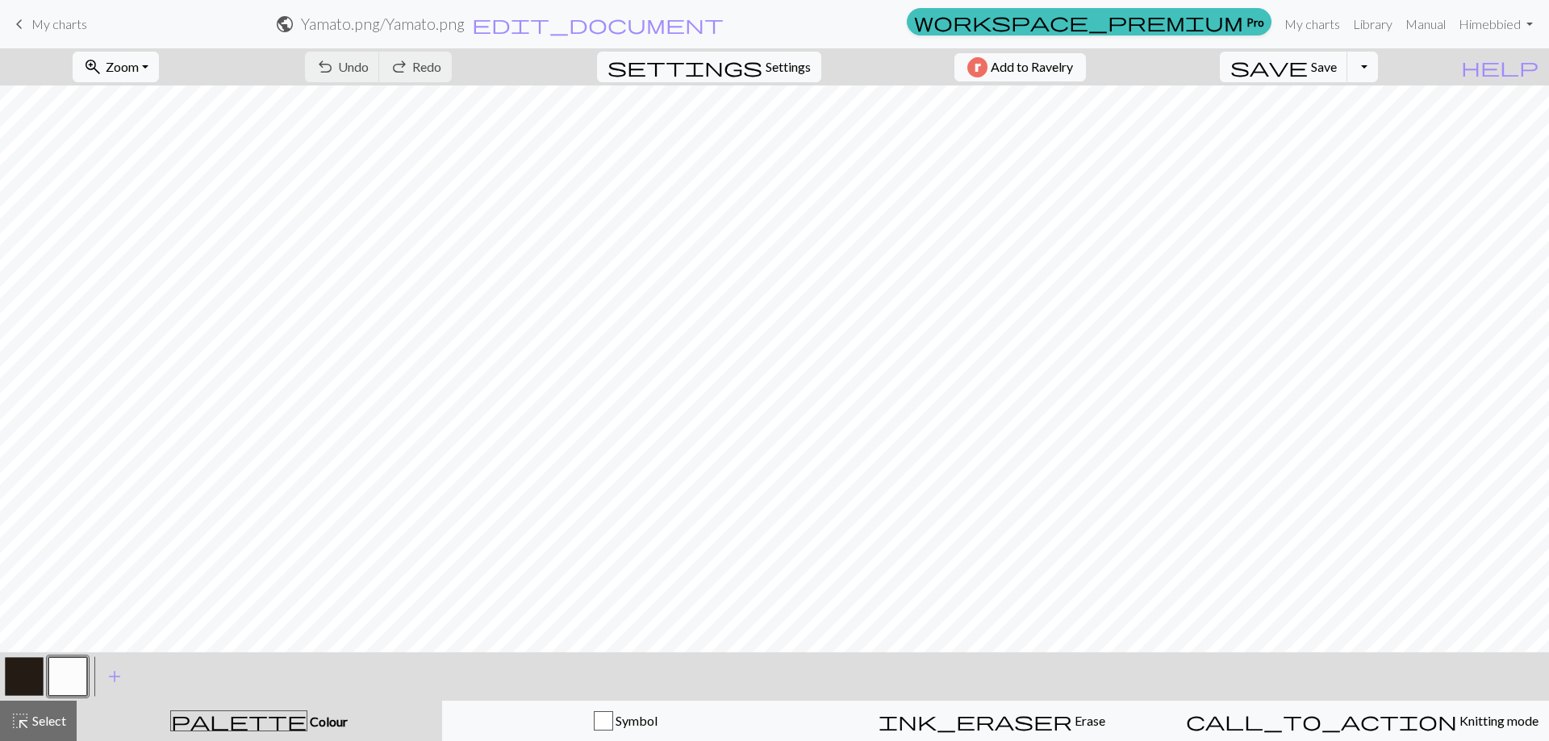
scroll to position [992, 0]
click at [73, 677] on button "button" at bounding box center [67, 677] width 39 height 39
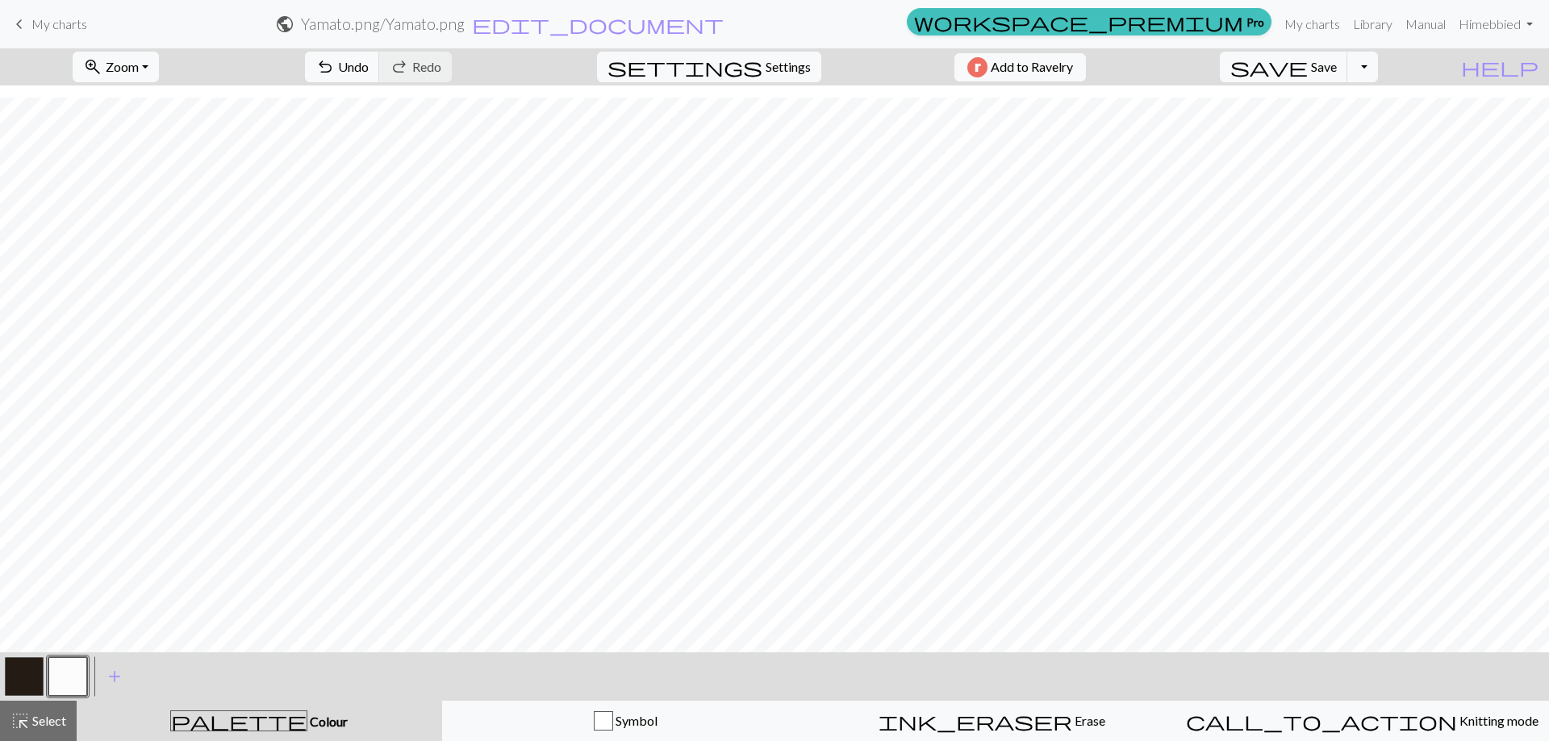
click at [57, 678] on button "button" at bounding box center [67, 677] width 39 height 39
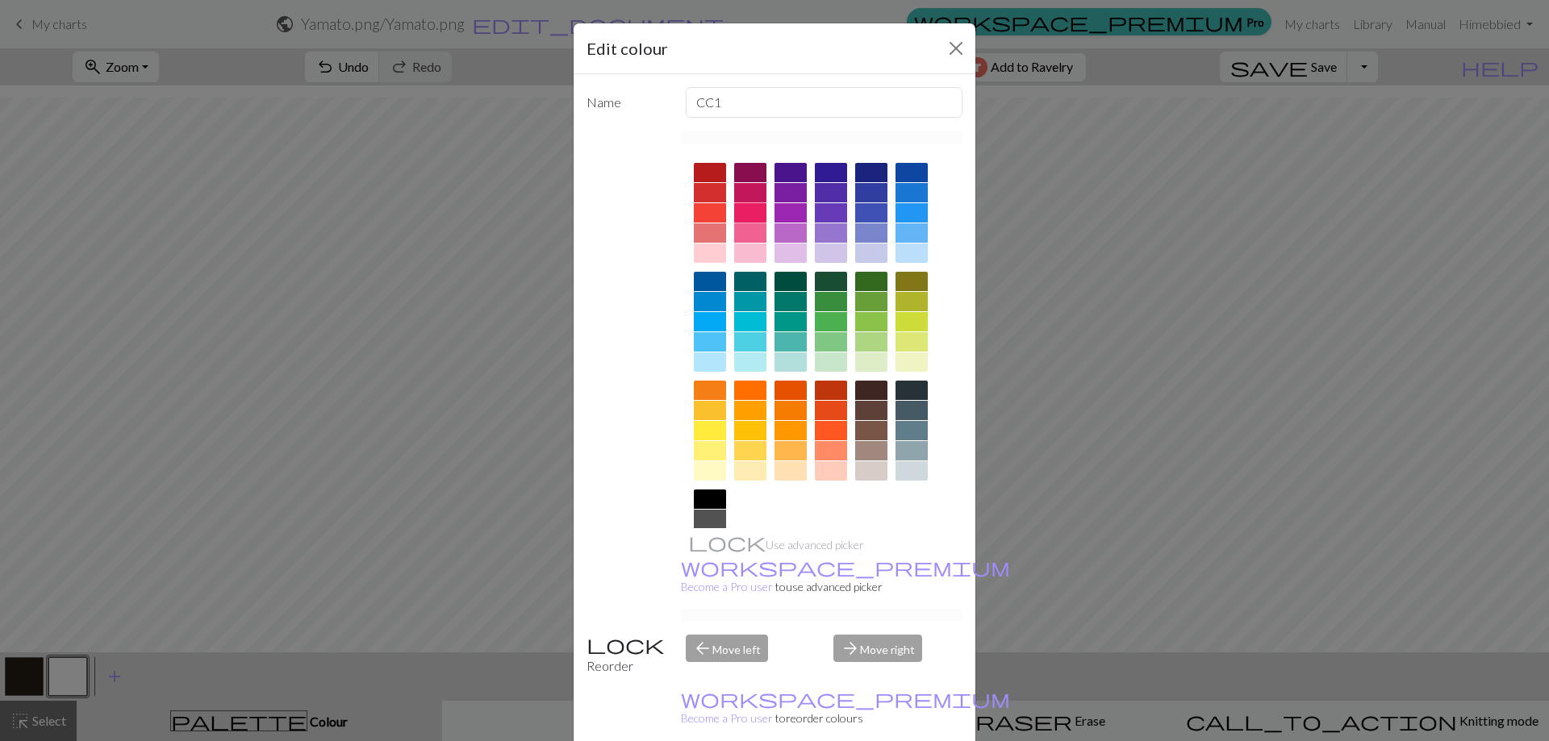
click at [747, 218] on div at bounding box center [750, 212] width 32 height 19
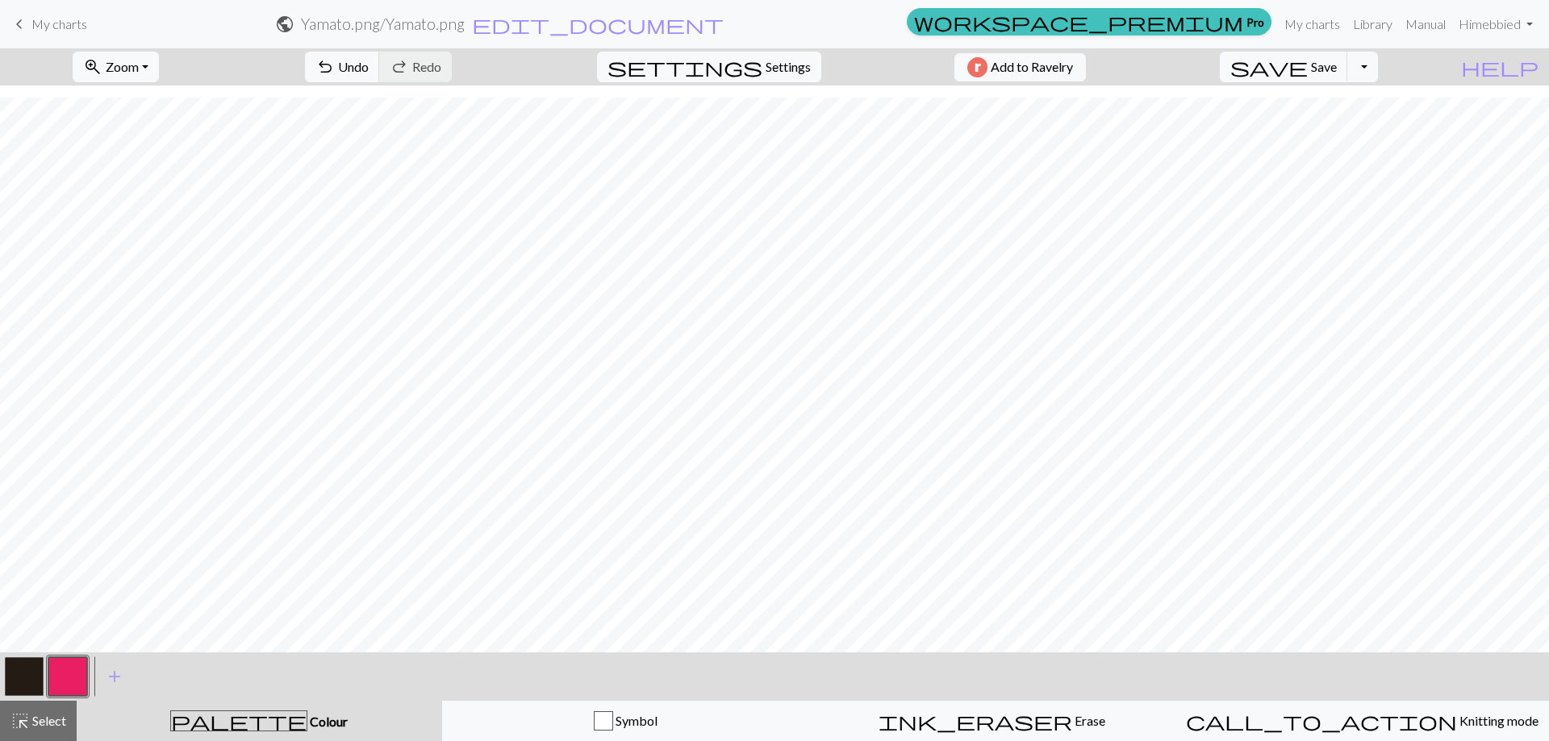
click at [77, 675] on button "button" at bounding box center [67, 677] width 39 height 39
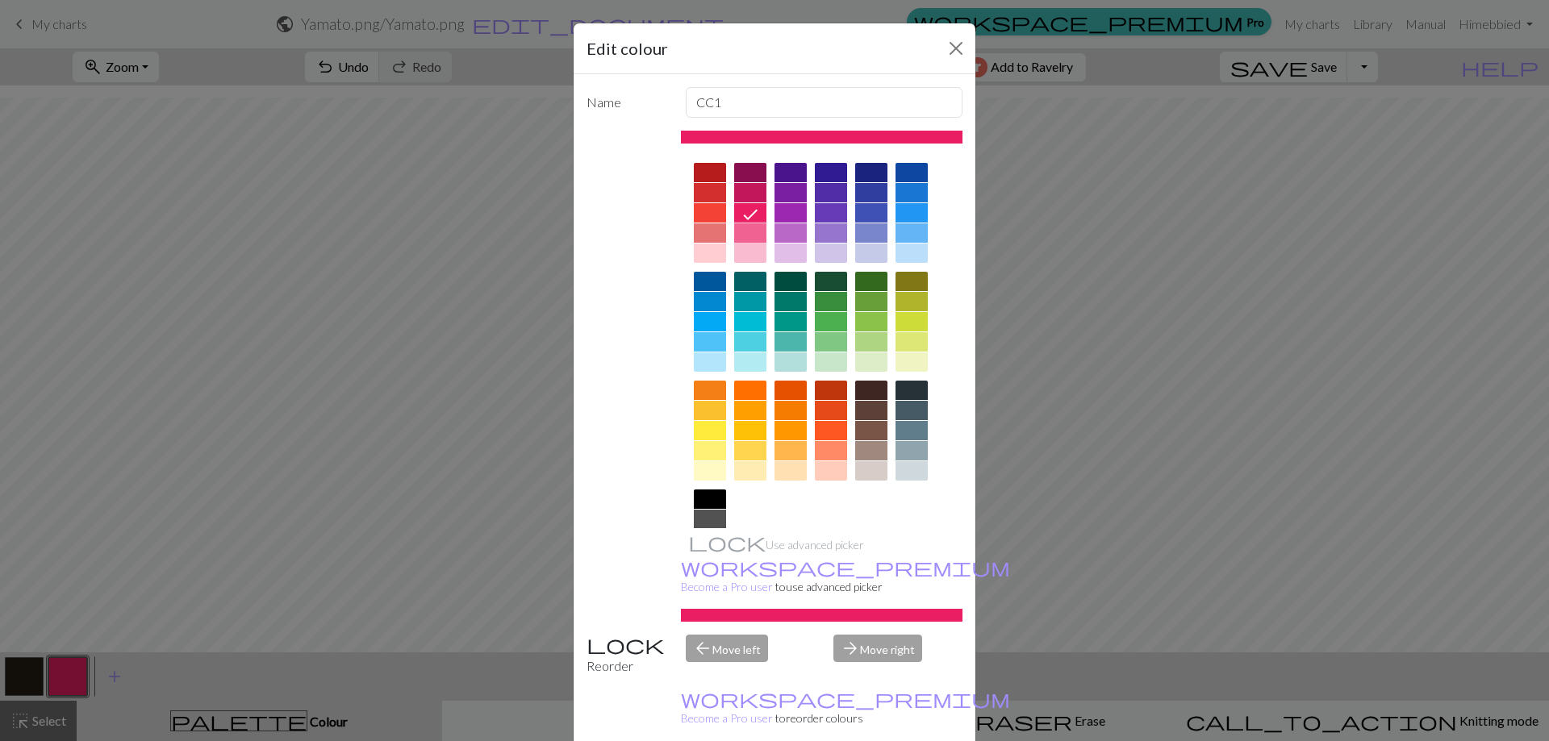
click at [750, 228] on div at bounding box center [750, 232] width 32 height 19
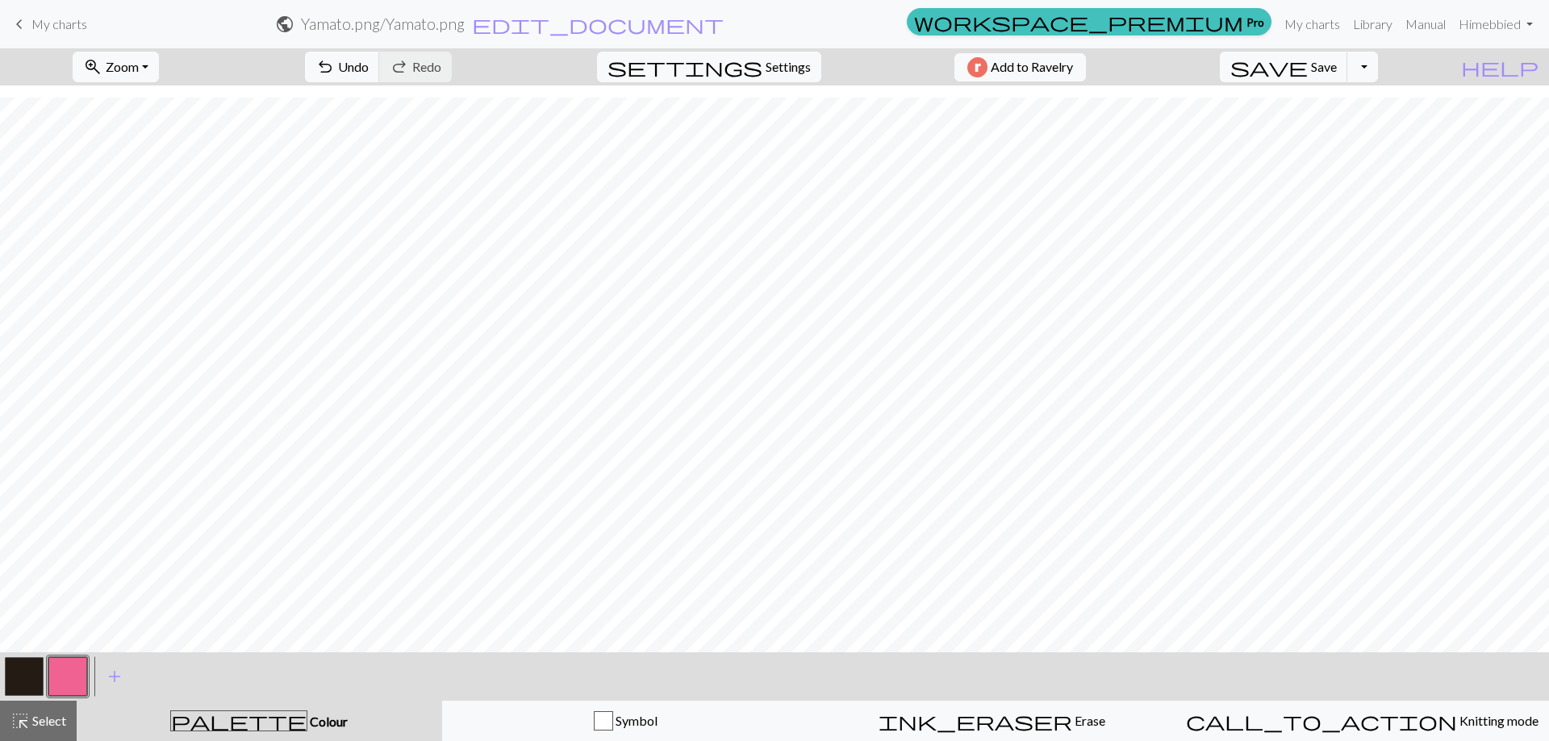
click at [26, 679] on button "button" at bounding box center [24, 677] width 39 height 39
click at [19, 680] on button "button" at bounding box center [24, 677] width 39 height 39
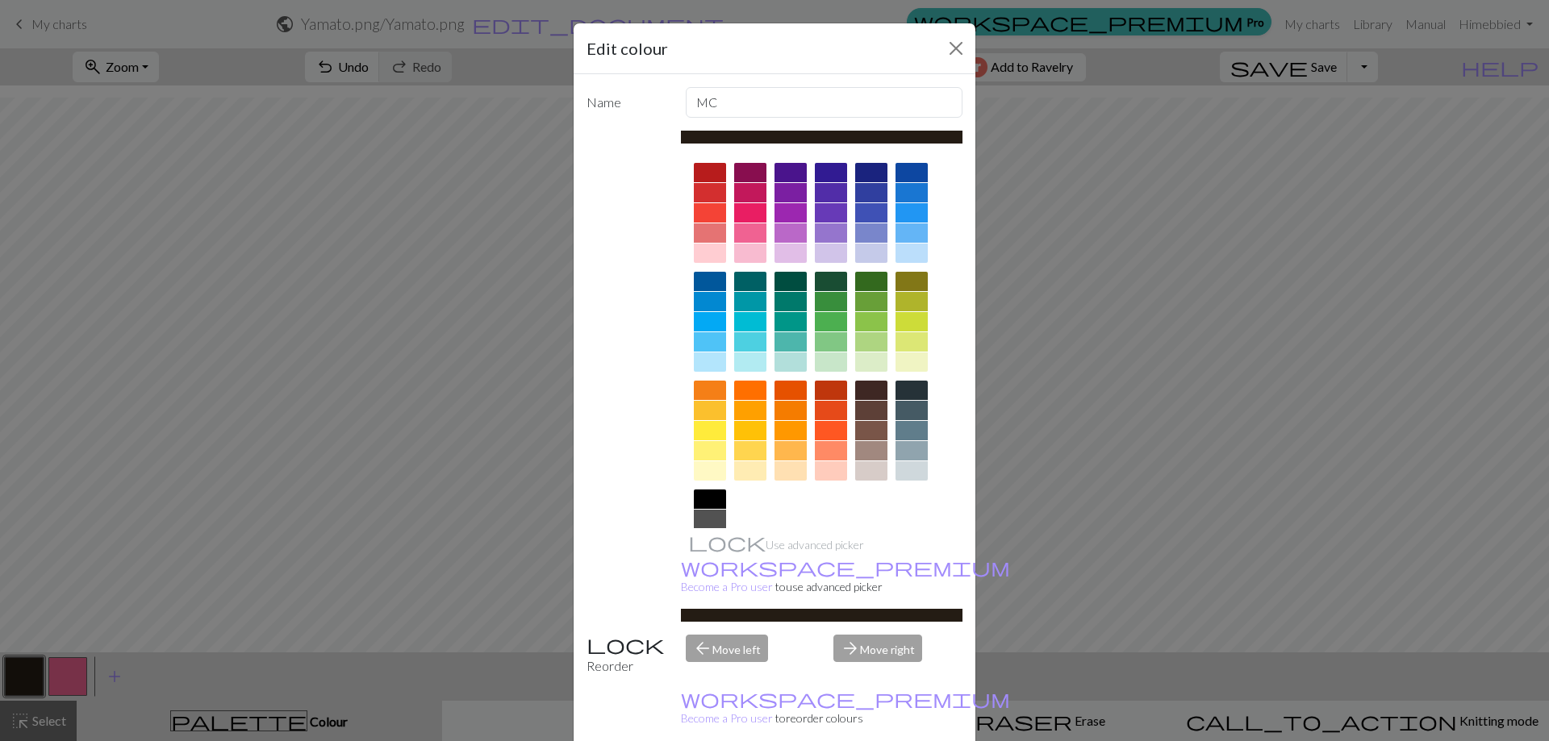
scroll to position [80, 0]
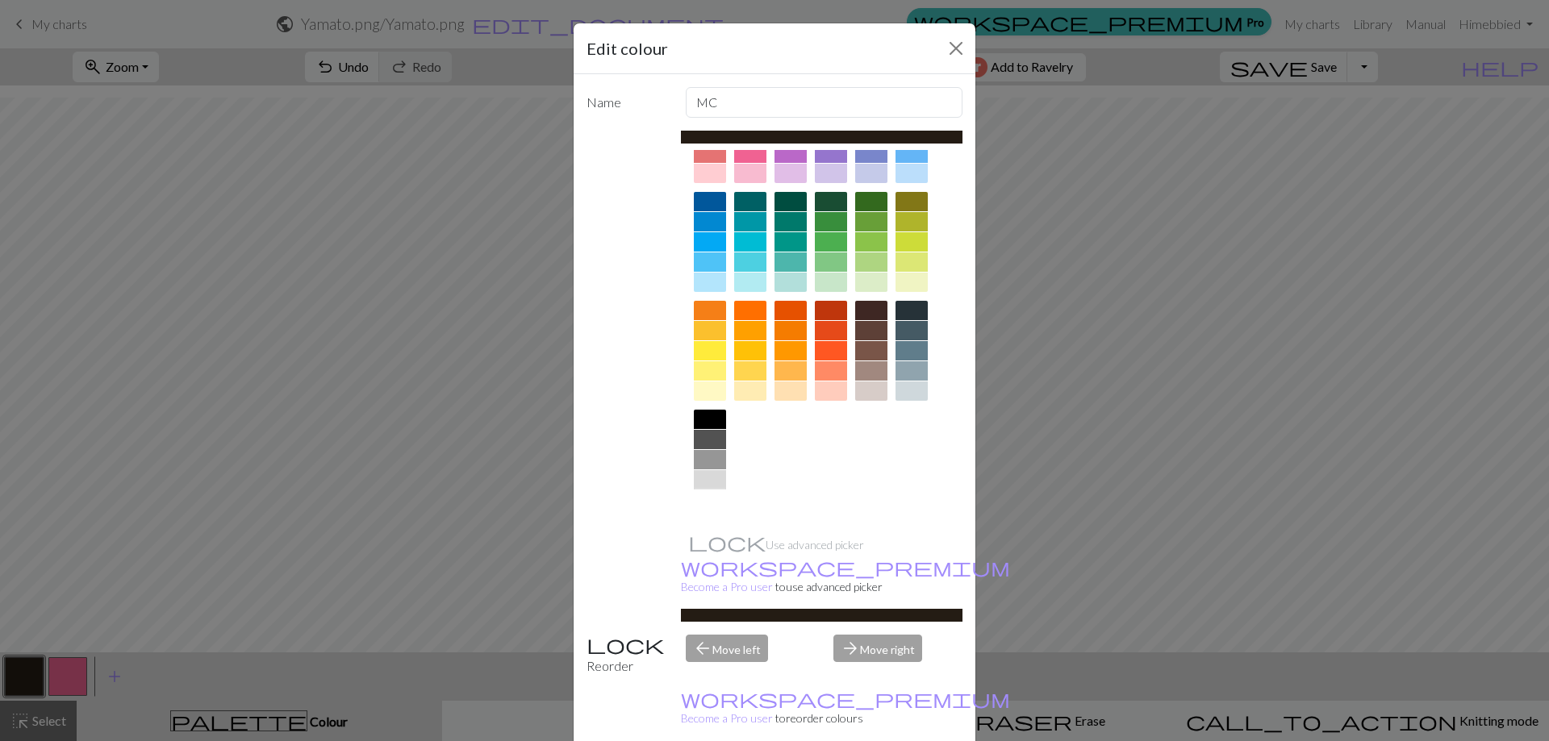
click at [708, 503] on div at bounding box center [710, 500] width 32 height 19
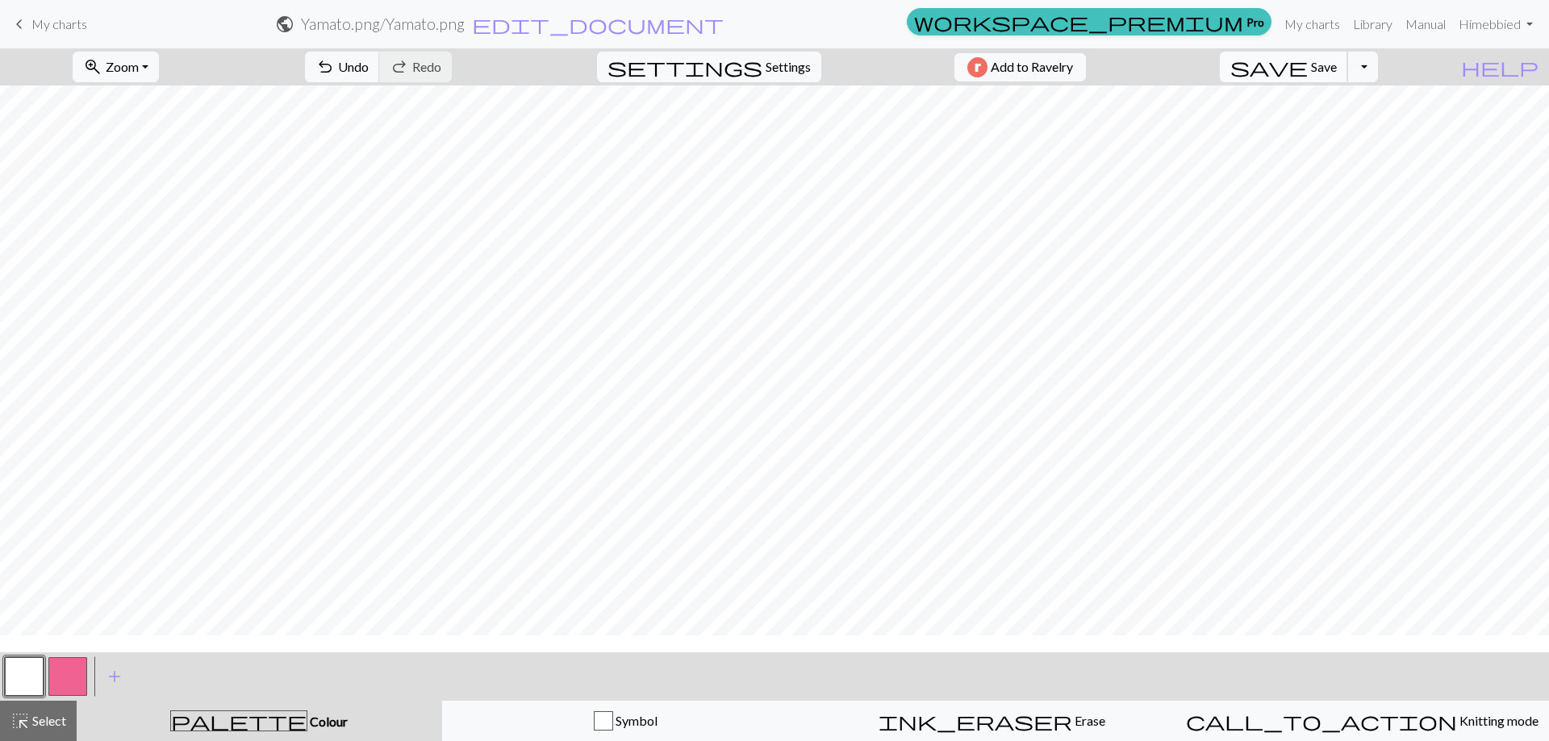
scroll to position [0, 0]
click at [1343, 64] on button "save Save Save" at bounding box center [1284, 67] width 128 height 31
click at [1378, 67] on button "Toggle Dropdown" at bounding box center [1362, 67] width 31 height 31
click at [1351, 127] on button "save_alt Download" at bounding box center [1244, 128] width 266 height 26
click at [732, 60] on button "Download" at bounding box center [735, 52] width 78 height 31
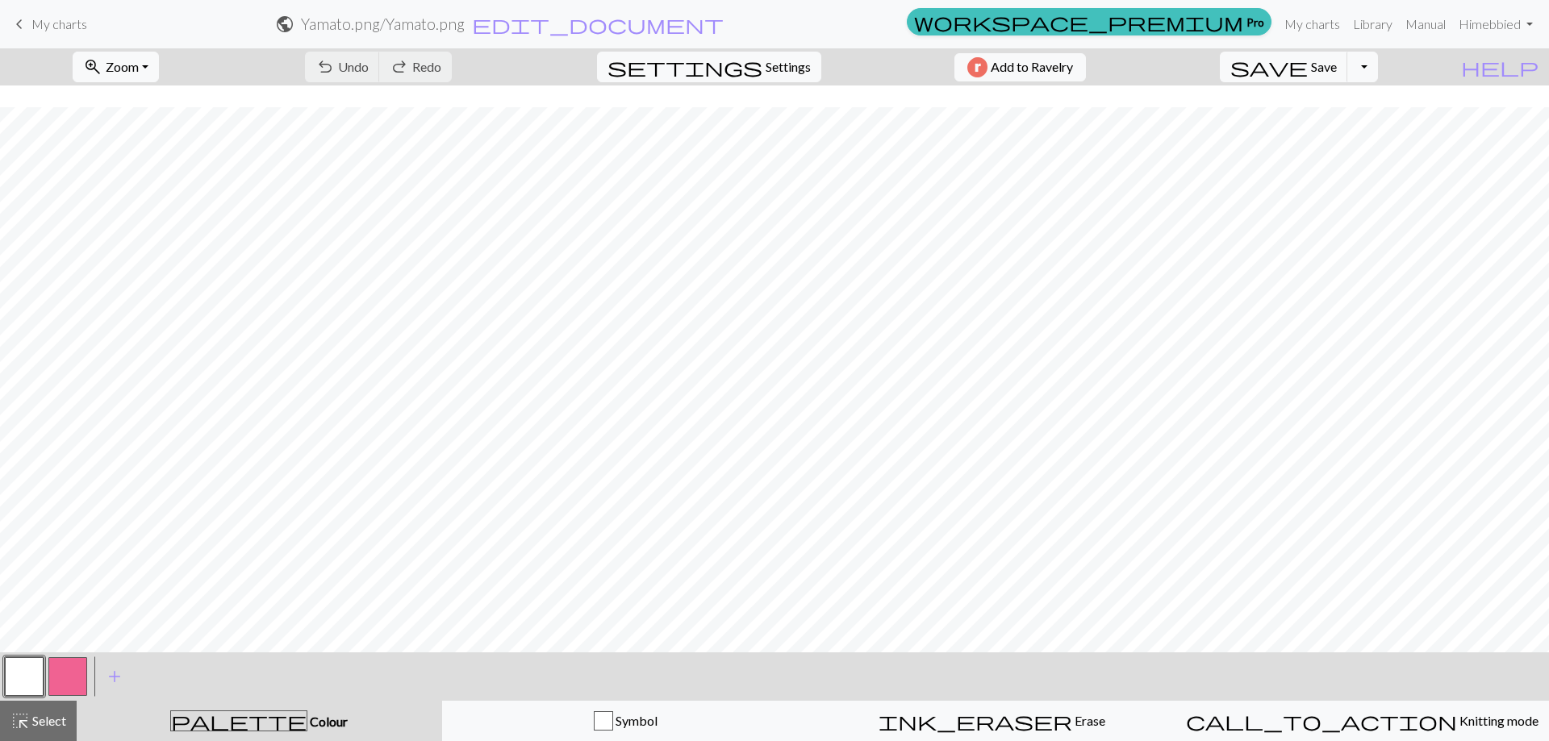
scroll to position [992, 0]
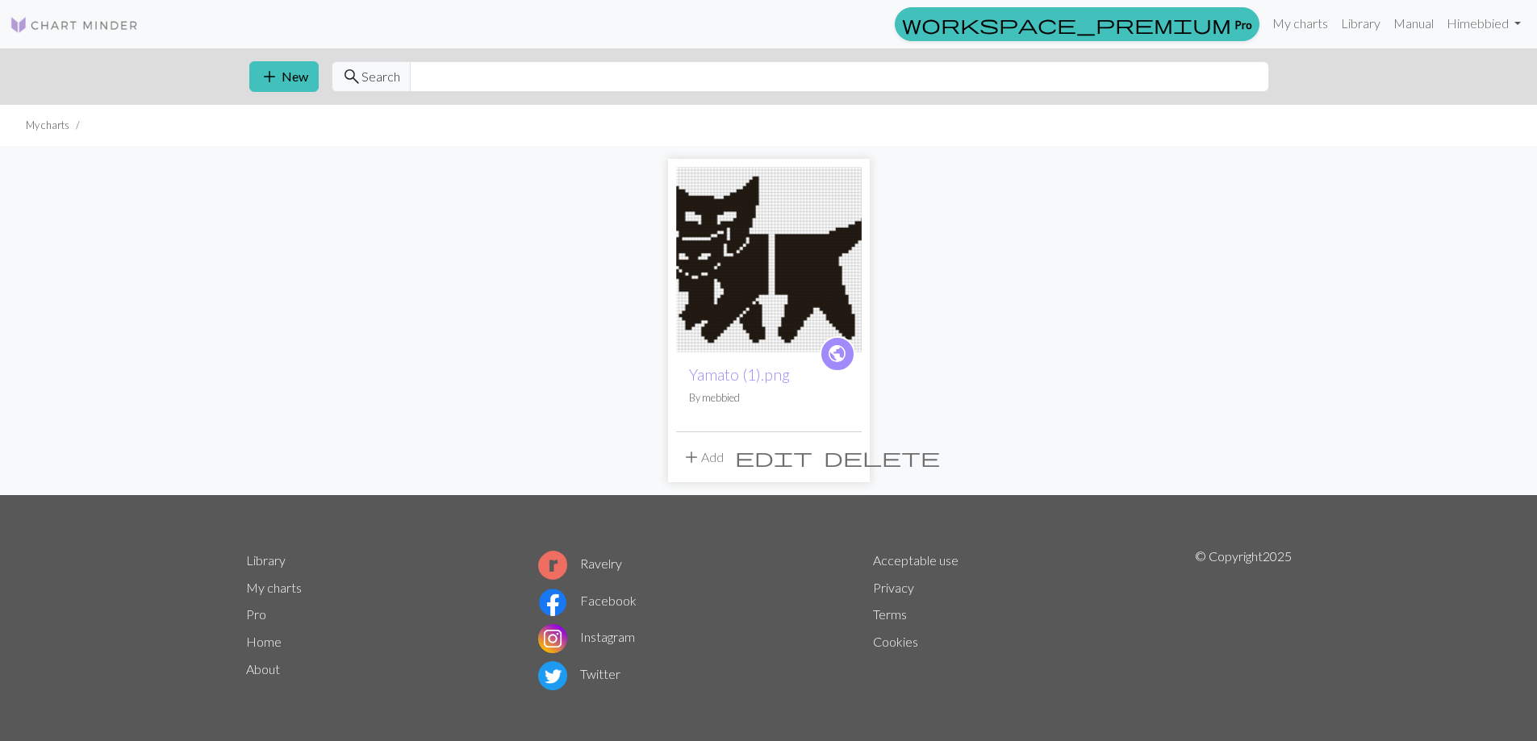
click at [807, 269] on img at bounding box center [769, 260] width 186 height 186
